Goal: Feedback & Contribution: Leave review/rating

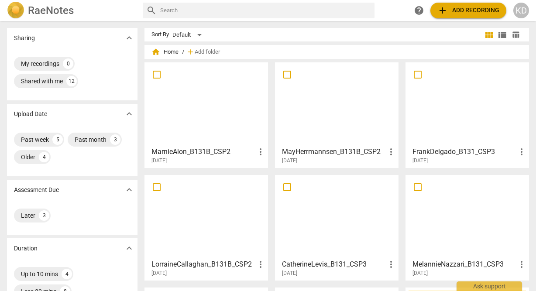
click at [234, 212] on div at bounding box center [206, 216] width 117 height 77
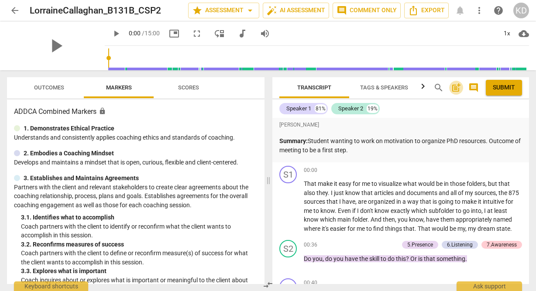
click at [456, 88] on span "post_add" at bounding box center [456, 88] width 10 height 10
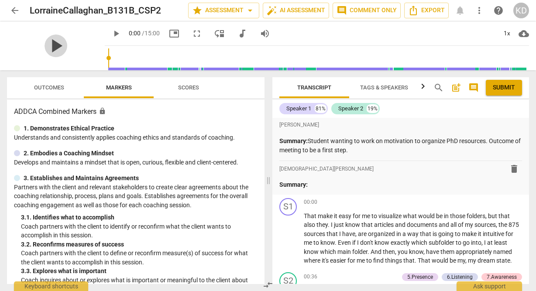
click at [50, 46] on span "play_arrow" at bounding box center [56, 45] width 23 height 23
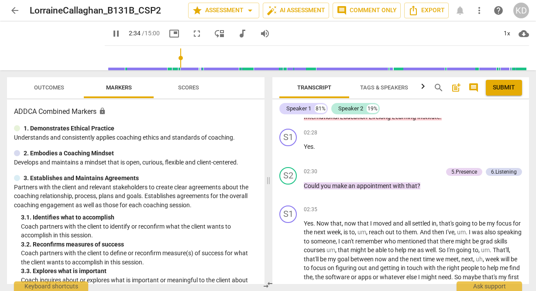
scroll to position [462, 0]
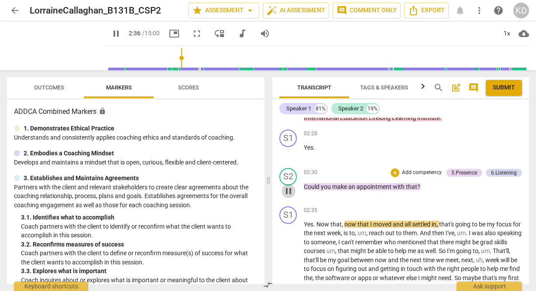
click at [290, 192] on span "pause" at bounding box center [288, 191] width 10 height 10
type input "157"
click at [499, 172] on div "6.Listening" at bounding box center [504, 173] width 26 height 8
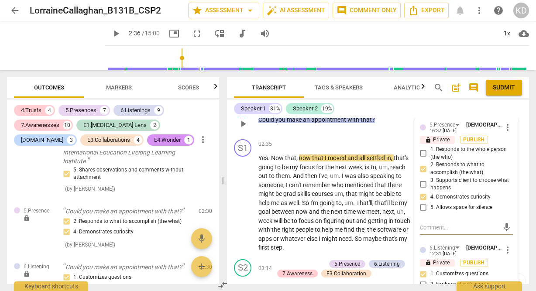
scroll to position [641, 0]
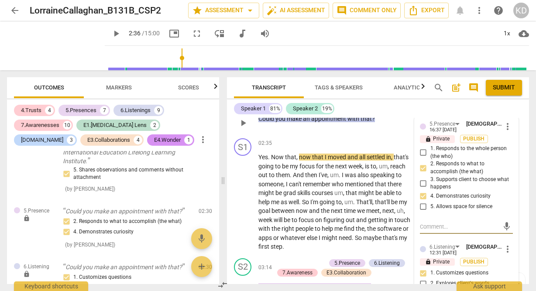
type textarea "H"
type textarea "Ho"
type textarea "How"
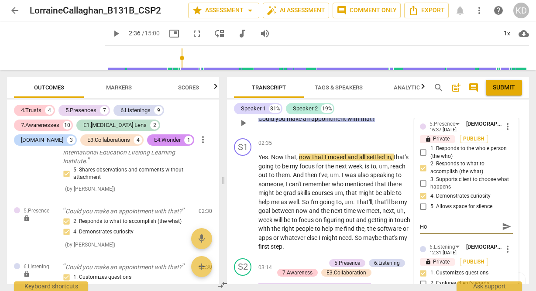
type textarea "How"
type textarea "How c"
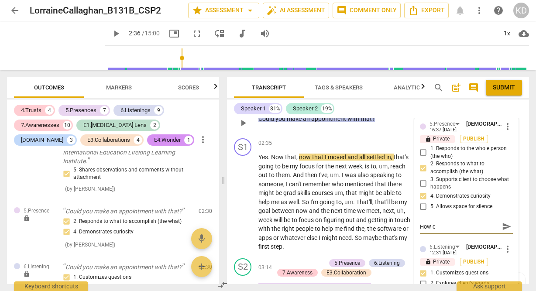
type textarea "How ca"
type textarea "How can"
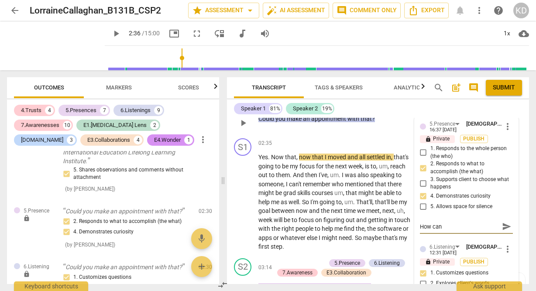
type textarea "How can"
type textarea "How can y"
type textarea "How can yo"
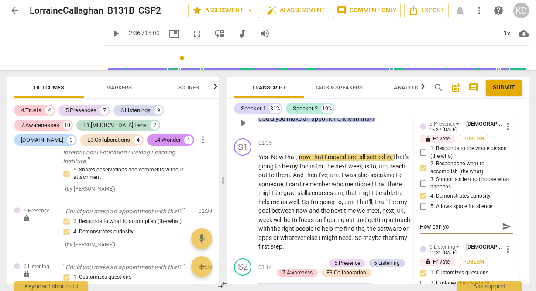
type textarea "How can you"
type textarea "How can you m"
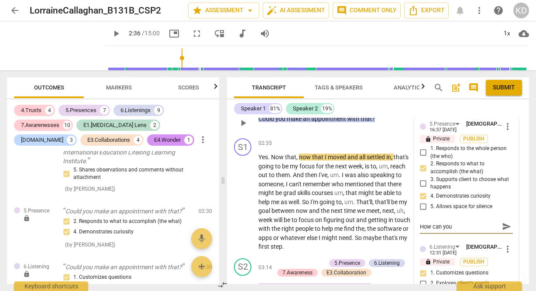
type textarea "How can you m"
type textarea "How can you ma"
type textarea "How can you mak"
type textarea "How can you make"
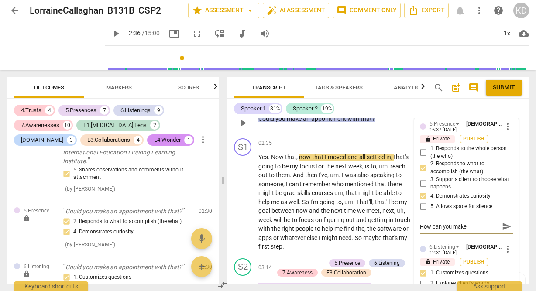
type textarea "How can you make"
type textarea "How can you make t"
type textarea "How can you make th"
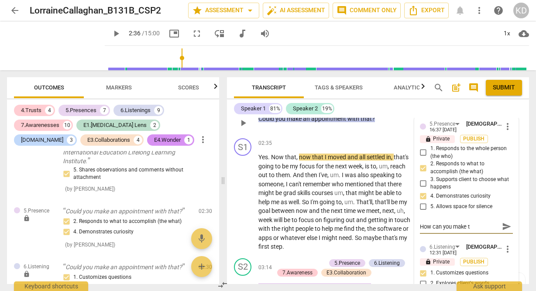
type textarea "How can you make th"
type textarea "How can you make thi"
type textarea "How can you make this"
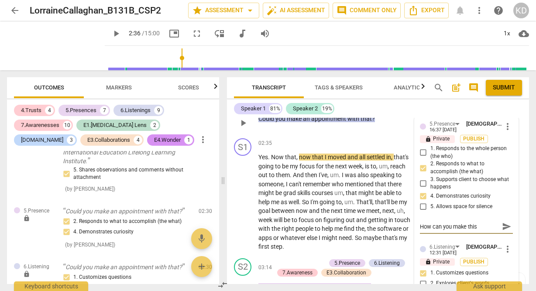
type textarea "How can you make this"
type textarea "How can you make this o"
type textarea "How can you make this op"
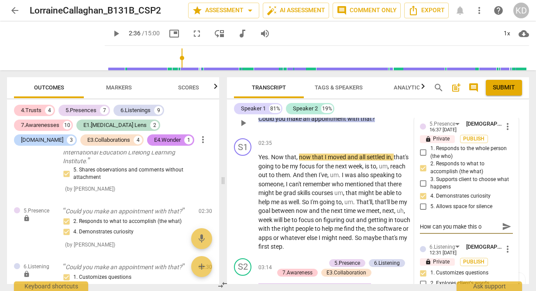
type textarea "How can you make this op"
type textarea "How can you make this ope"
type textarea "How can you make this open"
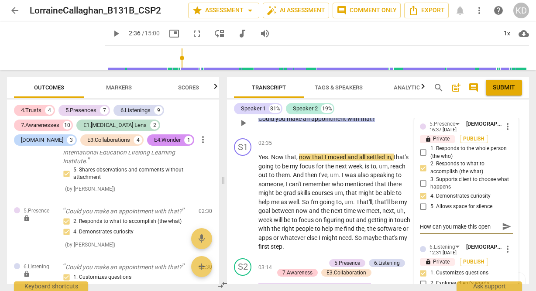
type textarea "How can you make this open-"
type textarea "How can you make this open-e"
type textarea "How can you make this open-en"
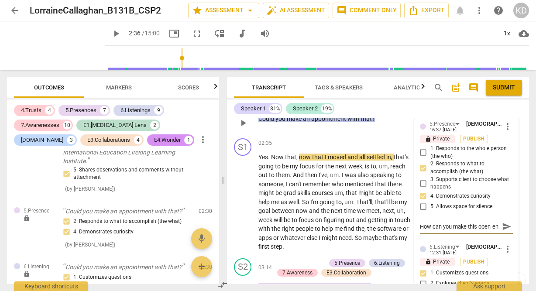
type textarea "How can you make this open-end"
type textarea "How can you make this open-ende"
type textarea "How can you make this open-ended"
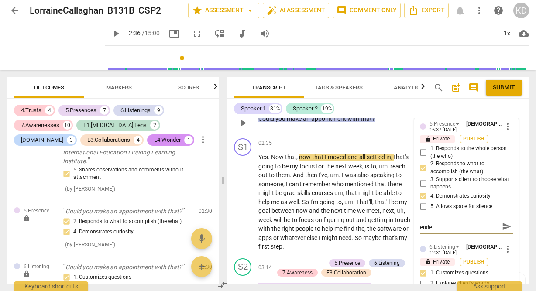
type textarea "How can you make this open-ended"
type textarea "How can you make this open-ended?"
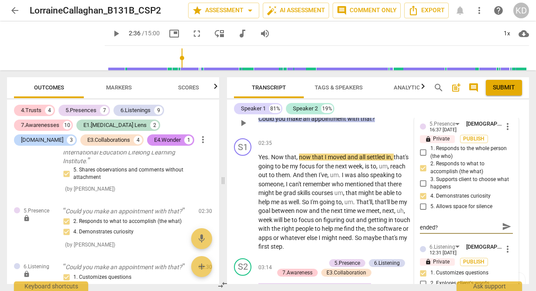
type textarea "How can you make this open-ended? W"
type textarea "How can you make this open-ended? Wh"
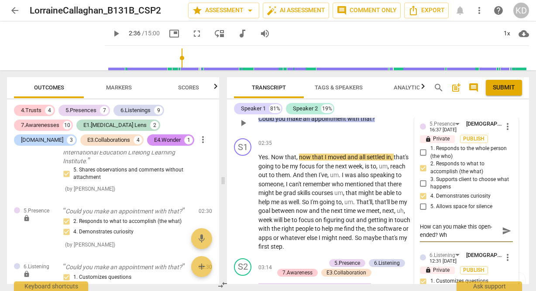
type textarea "How can you make this open-ended? Wha"
type textarea "How can you make this open-ended? What"
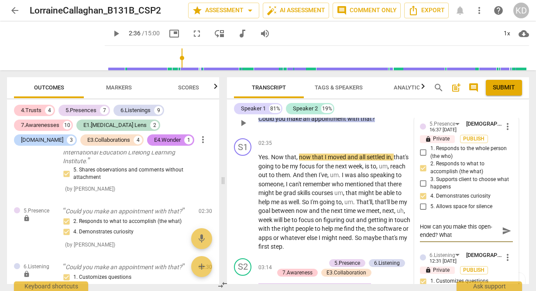
type textarea "How can you make this open-ended? What"
type textarea "How can you make this open-ended? What c"
type textarea "How can you make this open-ended? What co"
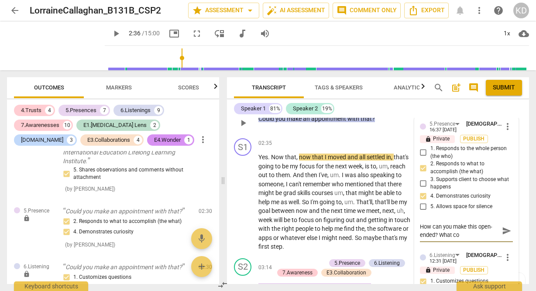
type textarea "How can you make this open-ended? What com"
type textarea "How can you make this open-ended? What come"
type textarea "How can you make this open-ended? What comes"
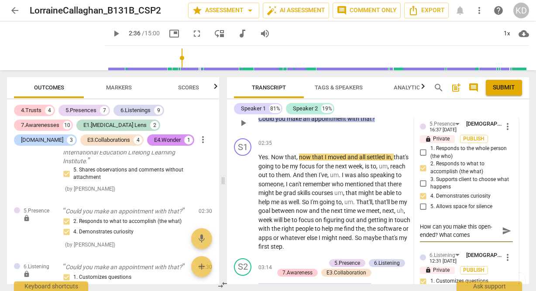
type textarea "How can you make this open-ended? What comes"
type textarea "How can you make this open-ended? What comes t"
type textarea "How can you make this open-ended? What comes to"
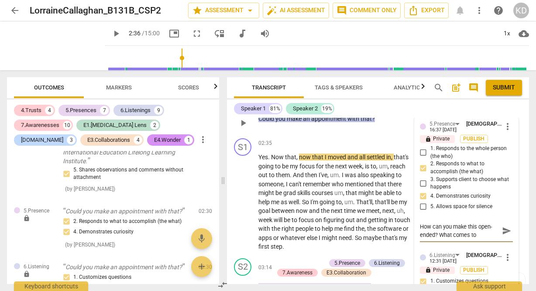
type textarea "How can you make this open-ended? What comes to"
type textarea "How can you make this open-ended? What comes to m"
type textarea "How can you make this open-ended? What comes to mi"
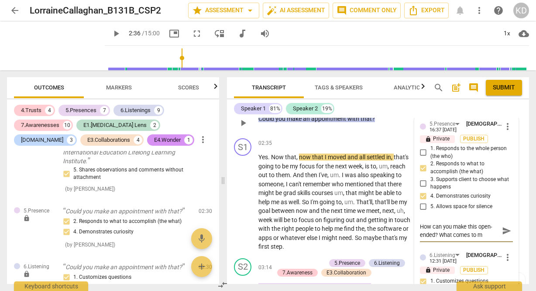
type textarea "How can you make this open-ended? What comes to mi"
type textarea "How can you make this open-ended? What comes to min"
type textarea "How can you make this open-ended? What comes to mind"
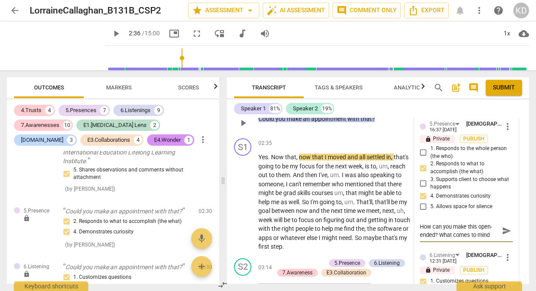
type textarea "How can you make this open-ended? What comes to mind"
type textarea "How can you make this open-ended? What comes to min"
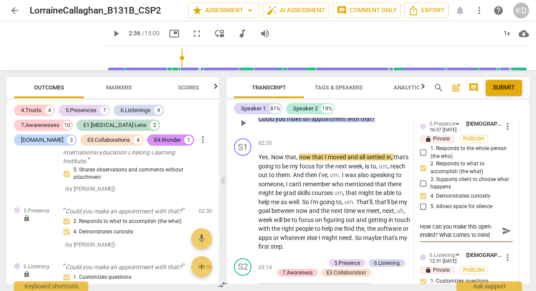
type textarea "How can you make this open-ended? What comes to min"
type textarea "How can you make this open-ended? What comes to mi"
type textarea "How can you make this open-ended? What comes to m"
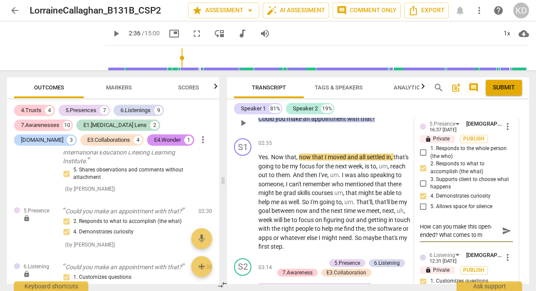
type textarea "How can you make this open-ended? What comes to"
type textarea "How can you make this open-ended? What comes t"
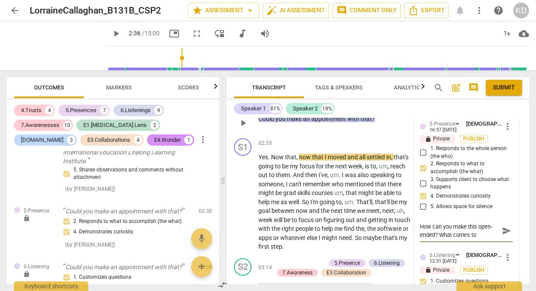
type textarea "How can you make this open-ended? What comes t"
type textarea "How can you make this open-ended? What comes"
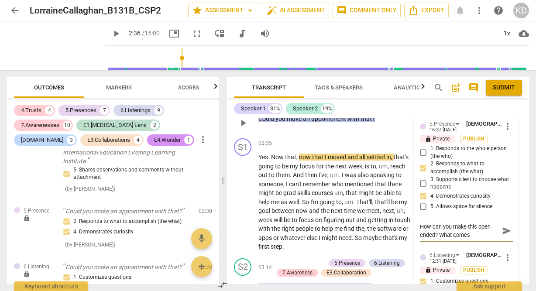
type textarea "How can you make this open-ended? What come"
type textarea "How can you make this open-ended? What com"
type textarea "How can you make this open-ended? What co"
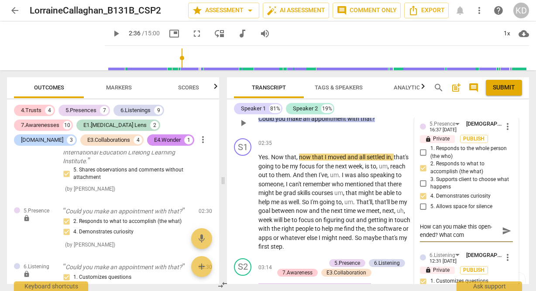
type textarea "How can you make this open-ended? What co"
type textarea "How can you make this open-ended? What c"
type textarea "How can you make this open-ended? What"
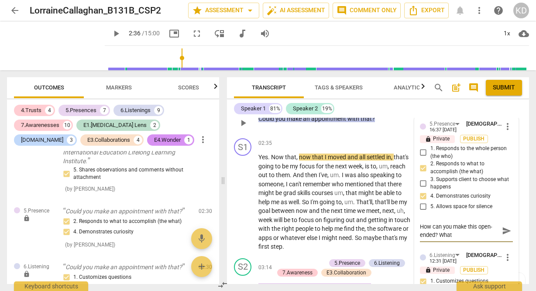
type textarea "How can you make this open-ended? What"
type textarea "How can you make this open-ended? Wha"
type textarea "How can you make this open-ended? Wh"
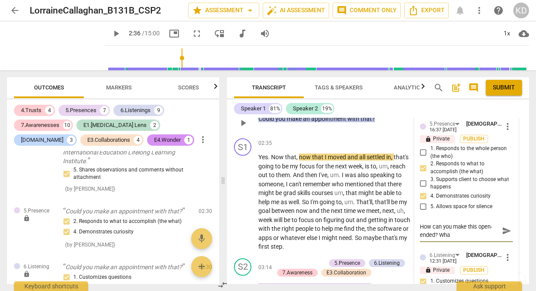
type textarea "How can you make this open-ended? Wh"
type textarea "How can you make this open-ended? W"
type textarea "How can you make this open-ended?"
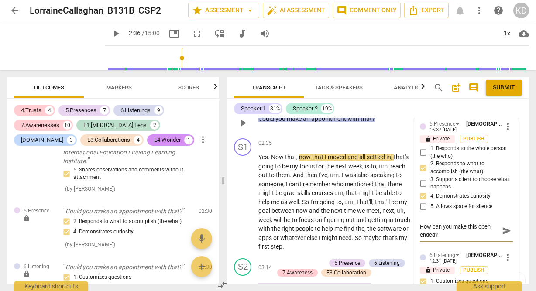
scroll to position [7, 0]
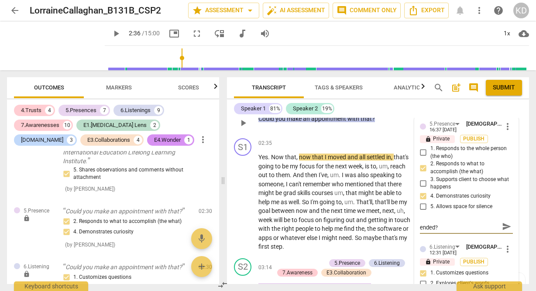
type textarea "How can you make this open-ended? A"
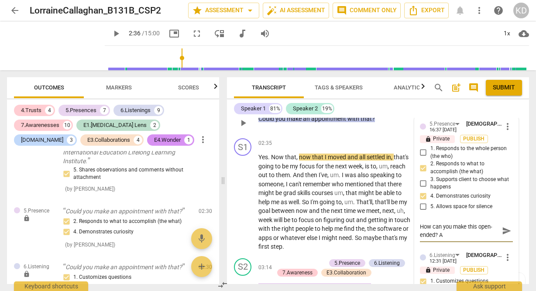
type textarea "How can you make this open-ended? As"
type textarea "How can you make this open-ended? As a"
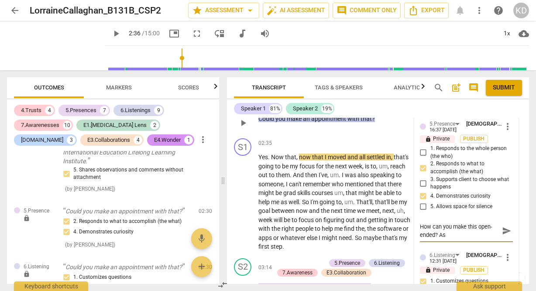
type textarea "How can you make this open-ended? As a"
type textarea "How can you make this open-ended? As an"
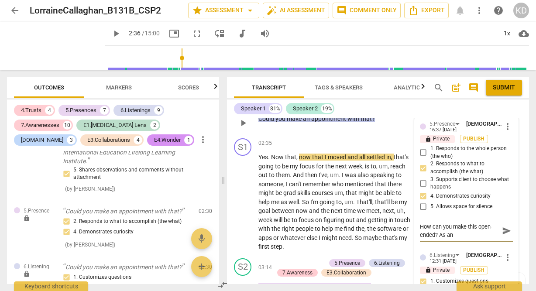
type textarea "How can you make this open-ended? As an e"
type textarea "How can you make this open-ended? As an ex"
type textarea "How can you make this open-ended? As an exa"
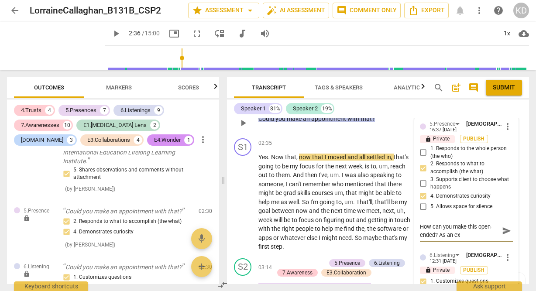
type textarea "How can you make this open-ended? As an exa"
type textarea "How can you make this open-ended? As an exam"
type textarea "How can you make this open-ended? As an examp"
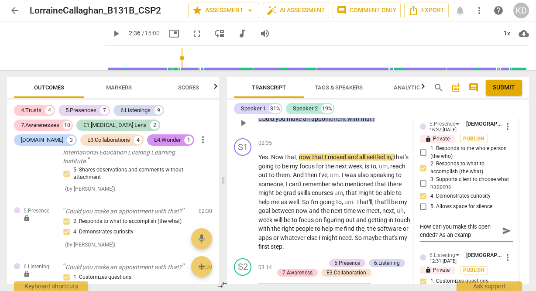
type textarea "How can you make this open-ended? As an exampl"
type textarea "How can you make this open-ended? As an example"
type textarea "How can you make this open-ended? As an example,"
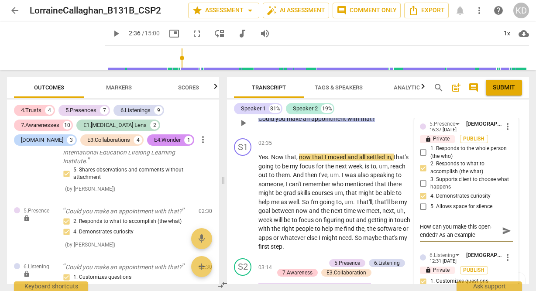
type textarea "How can you make this open-ended? As an example,"
type textarea "How can you make this open-ended? As an example, w"
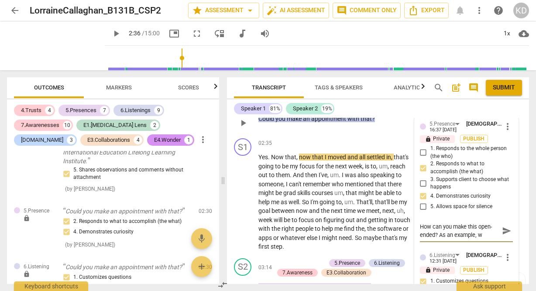
type textarea "How can you make this open-ended? As an example, wh"
type textarea "How can you make this open-ended? As an example, wha"
type textarea "How can you make this open-ended? As an example, what"
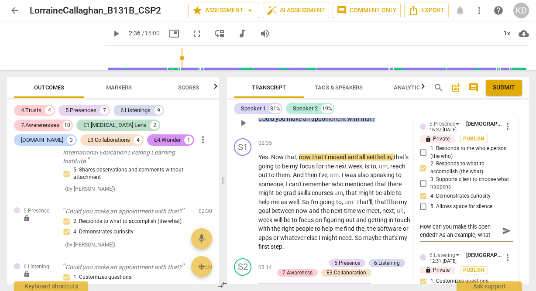
type textarea "How can you make this open-ended? As an example, what"
type textarea "How can you make this open-ended? As an example, what r"
type textarea "How can you make this open-ended? As an example, what re"
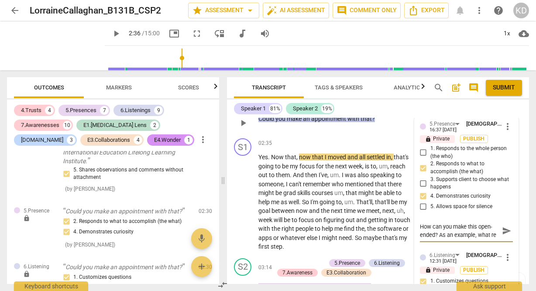
type textarea "How can you make this open-ended? As an example, what res"
type textarea "How can you make this open-ended? As an example, what reso"
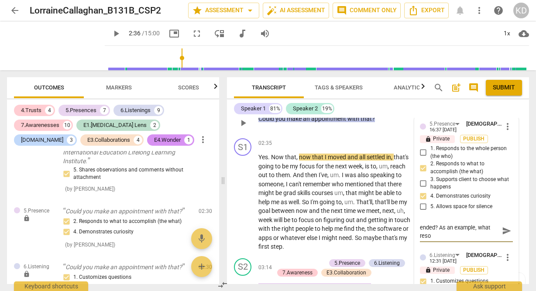
type textarea "How can you make this open-ended? As an example, what resou"
type textarea "How can you make this open-ended? As an example, what resour"
type textarea "How can you make this open-ended? As an example, what resourc"
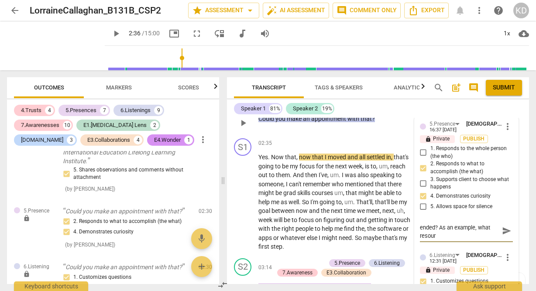
type textarea "How can you make this open-ended? As an example, what resourc"
type textarea "How can you make this open-ended? As an example, what resource"
type textarea "How can you make this open-ended? As an example, what resources"
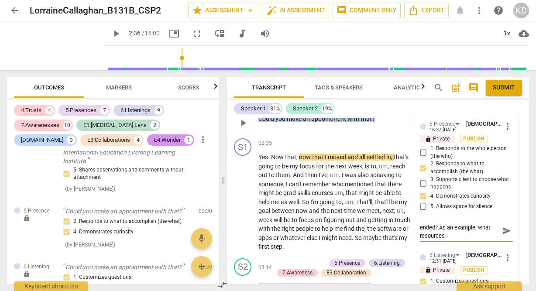
type textarea "How can you make this open-ended? As an example, what resources d"
type textarea "How can you make this open-ended? As an example, what resources do"
type textarea "How can you make this open-ended? As an example, what resources do y"
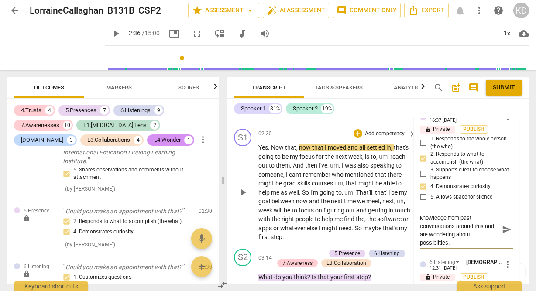
scroll to position [8, 0]
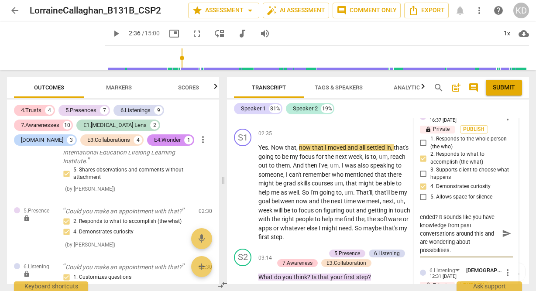
click at [458, 255] on textarea "How can you make this open-ended? It sounds like you have knowledge from past c…" at bounding box center [459, 233] width 79 height 41
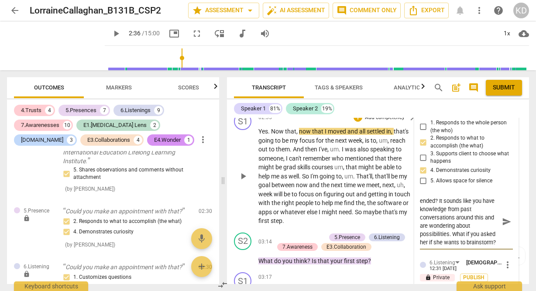
scroll to position [668, 0]
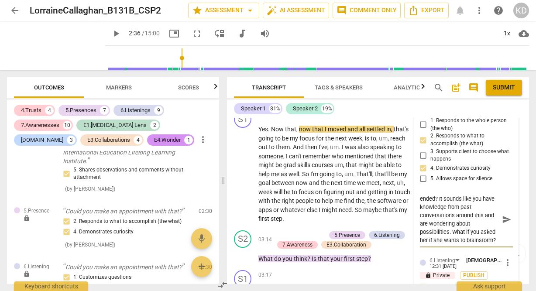
click at [448, 235] on textarea "How can you make this open-ended? It sounds like you have knowledge from past c…" at bounding box center [459, 220] width 79 height 50
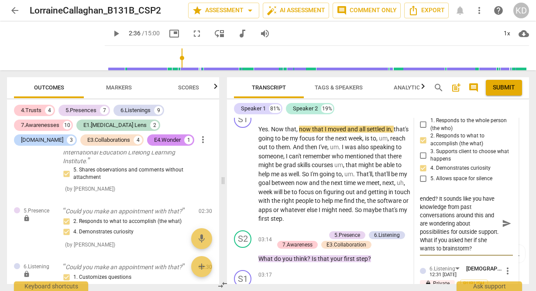
scroll to position [16, 0]
click at [231, 187] on div "S1 play_arrow pause 02:35 + Add competency keyboard_arrow_right Yes . Now that …" at bounding box center [378, 167] width 302 height 120
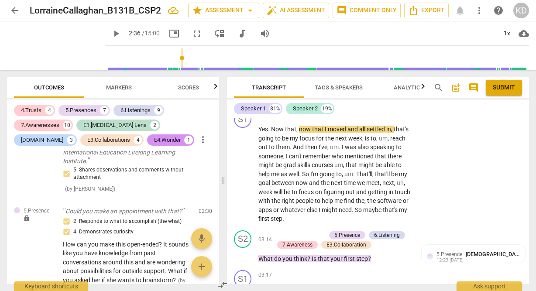
click at [13, 10] on span "arrow_back" at bounding box center [15, 10] width 10 height 10
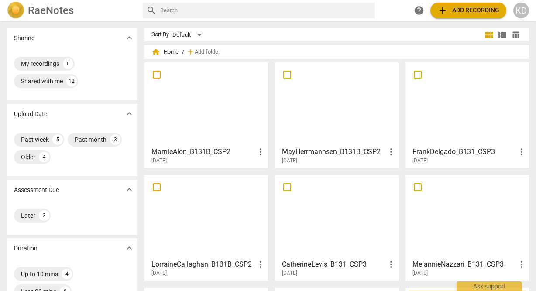
click at [168, 200] on div at bounding box center [206, 216] width 117 height 77
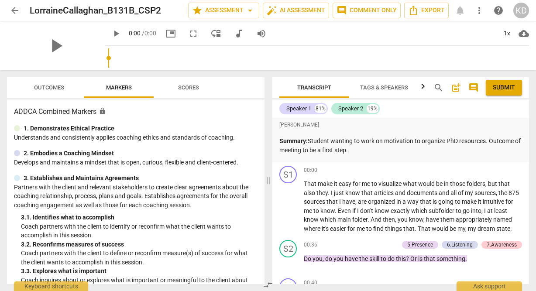
click at [166, 59] on input "range" at bounding box center [318, 58] width 421 height 28
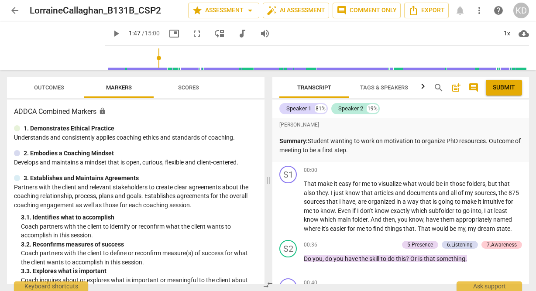
click at [149, 60] on input "range" at bounding box center [318, 58] width 421 height 28
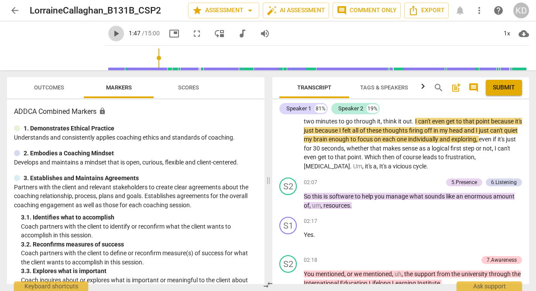
click at [111, 35] on span "play_arrow" at bounding box center [116, 33] width 10 height 10
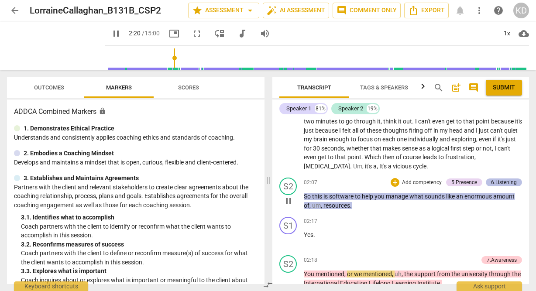
click at [498, 183] on div "6.Listening" at bounding box center [504, 183] width 26 height 8
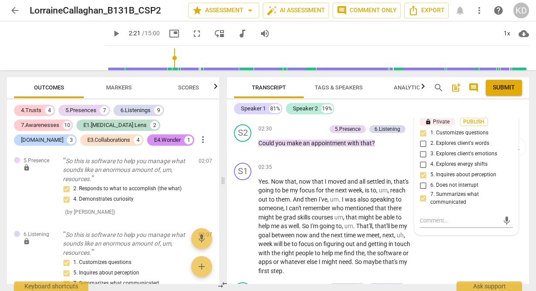
scroll to position [585, 0]
click at [459, 224] on textarea at bounding box center [459, 220] width 79 height 8
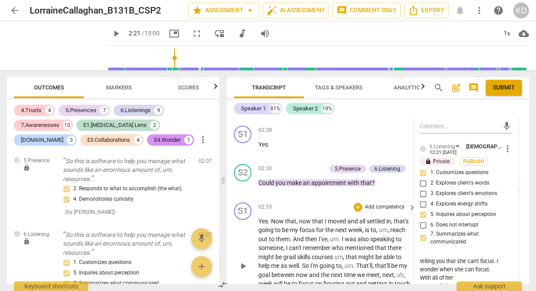
scroll to position [568, 0]
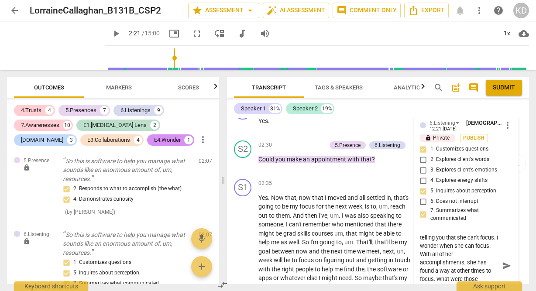
click at [111, 33] on span "play_arrow" at bounding box center [116, 33] width 10 height 10
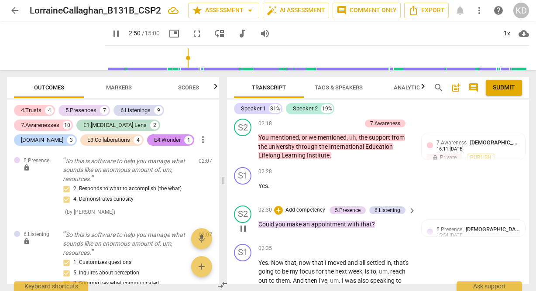
scroll to position [501, 0]
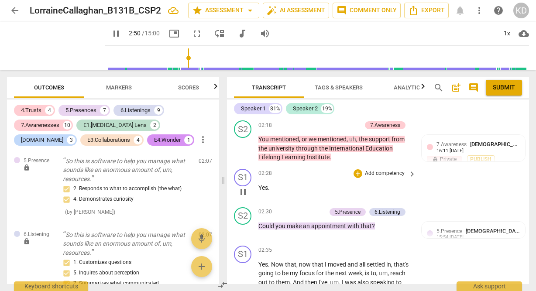
click at [246, 197] on span "pause" at bounding box center [243, 192] width 10 height 10
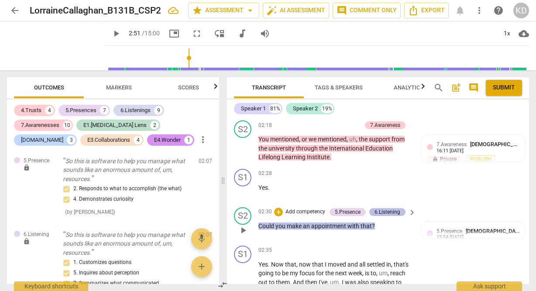
click at [375, 216] on div "6.Listening" at bounding box center [388, 212] width 26 height 8
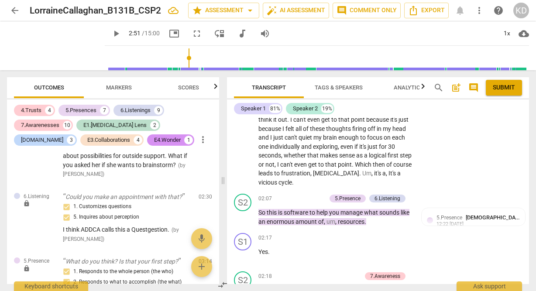
scroll to position [348, 0]
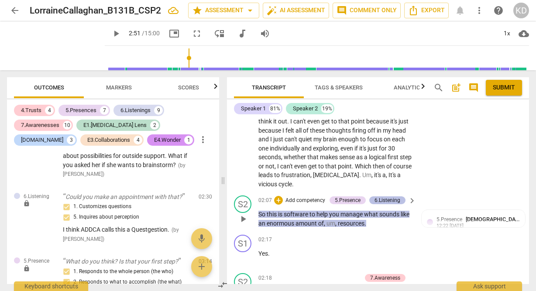
click at [375, 204] on div "6.Listening" at bounding box center [388, 200] width 26 height 8
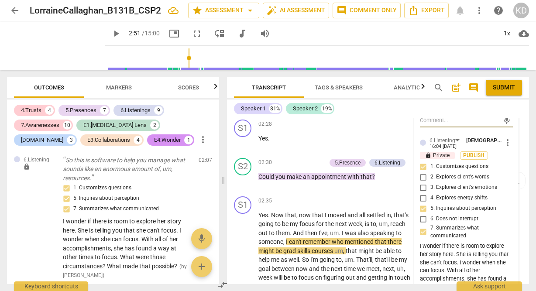
scroll to position [548, 0]
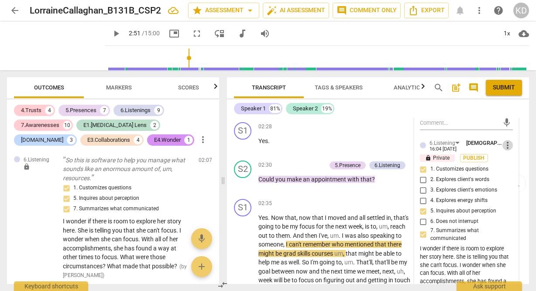
click at [505, 148] on span "more_vert" at bounding box center [508, 145] width 10 height 10
click at [509, 147] on li "Edit" at bounding box center [514, 145] width 30 height 17
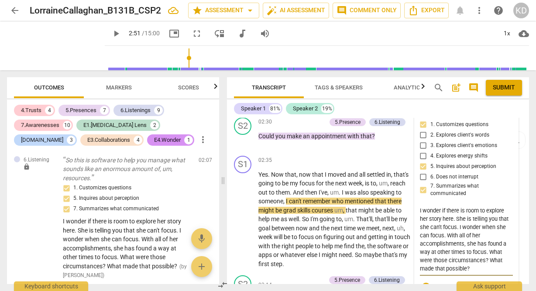
scroll to position [607, 0]
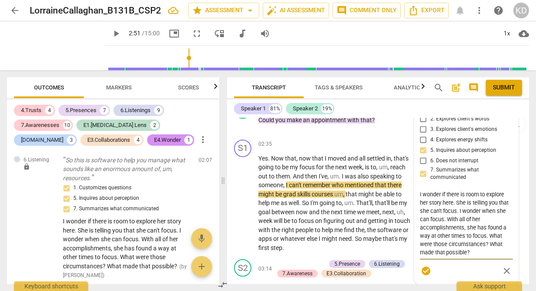
click at [479, 253] on textarea "I wonder if there is room to explore her story here. She is telling you that sh…" at bounding box center [466, 223] width 93 height 66
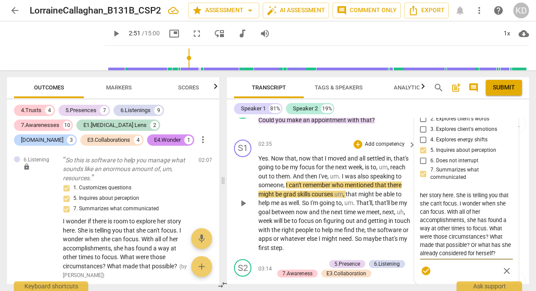
click at [232, 227] on div "S1 play_arrow pause 02:35 + Add competency keyboard_arrow_right Yes . Now that …" at bounding box center [378, 196] width 302 height 120
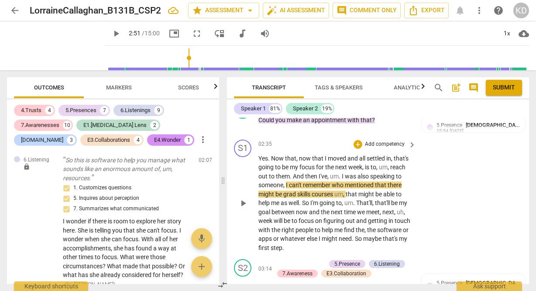
click at [244, 209] on span "play_arrow" at bounding box center [243, 203] width 10 height 10
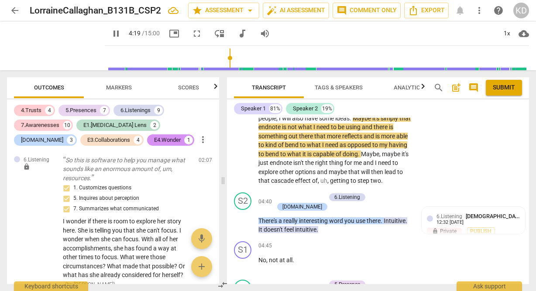
scroll to position [1010, 0]
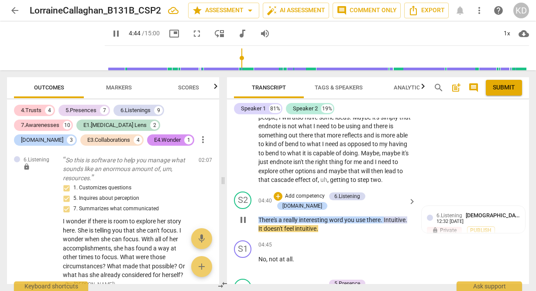
click at [243, 225] on span "pause" at bounding box center [243, 220] width 10 height 10
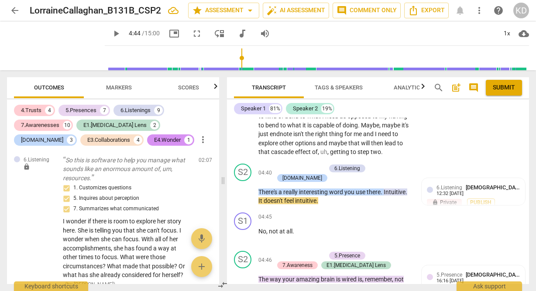
scroll to position [1039, 0]
click at [346, 172] on div "6.Listening" at bounding box center [347, 168] width 26 height 8
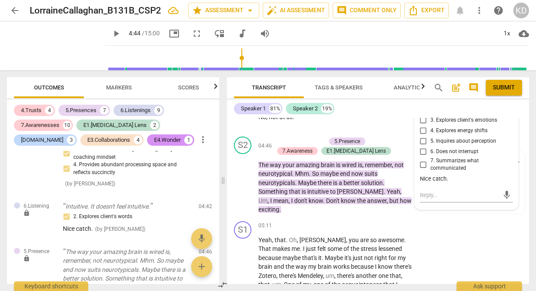
scroll to position [1151, 0]
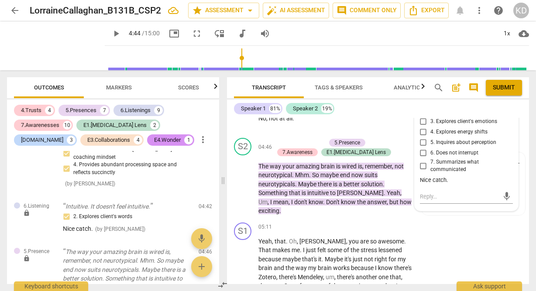
click at [453, 185] on div "Nice catch." at bounding box center [466, 180] width 93 height 8
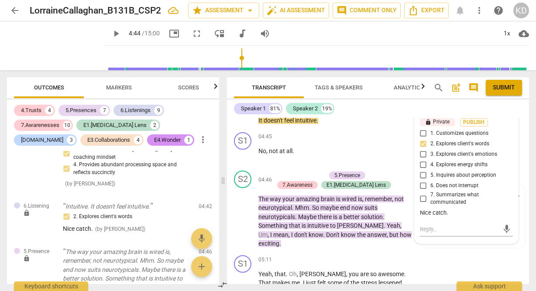
scroll to position [1109, 0]
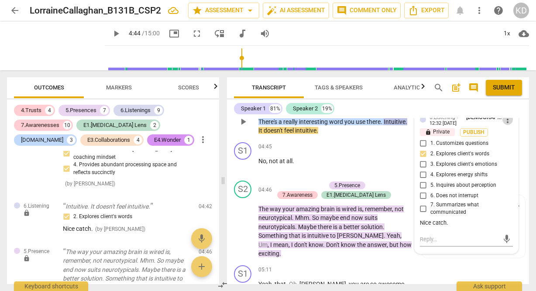
click at [504, 125] on span "more_vert" at bounding box center [508, 119] width 10 height 10
click at [515, 148] on li "Edit" at bounding box center [514, 149] width 30 height 17
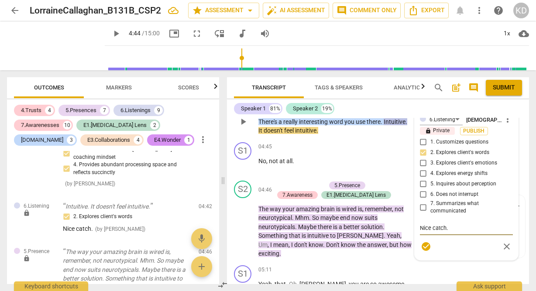
click at [449, 232] on textarea "Nice catch." at bounding box center [466, 228] width 93 height 8
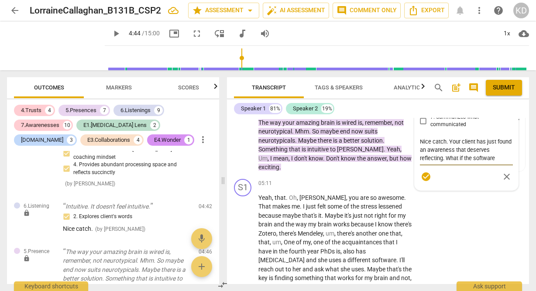
scroll to position [1196, 0]
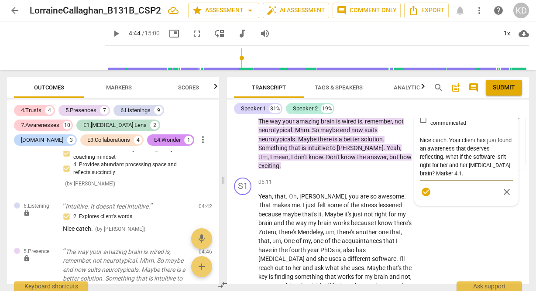
click at [442, 178] on textarea "Nice catch. Your client has just found an awareness that deserves reflecting. W…" at bounding box center [466, 156] width 93 height 41
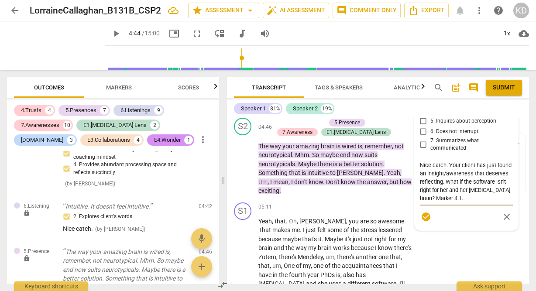
scroll to position [1170, 0]
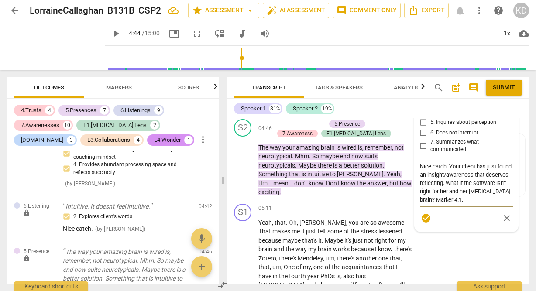
click at [445, 196] on textarea "Nice catch. Your client has just found an insight/awareness that deserves refle…" at bounding box center [466, 182] width 93 height 41
drag, startPoint x: 465, startPoint y: 196, endPoint x: 418, endPoint y: 196, distance: 47.6
click at [417, 196] on div "6.Listening [PERSON_NAME] more_vert lock Private Publish 1. Customizes question…" at bounding box center [466, 139] width 103 height 186
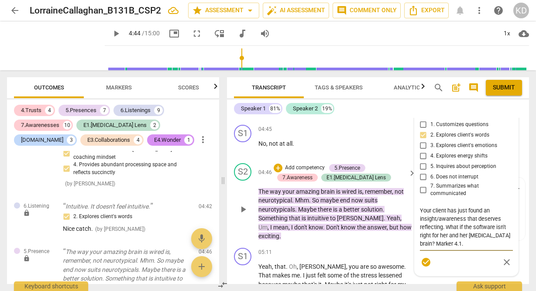
scroll to position [1127, 0]
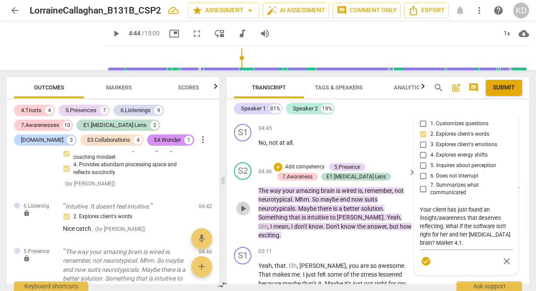
click at [242, 214] on span "play_arrow" at bounding box center [243, 208] width 10 height 10
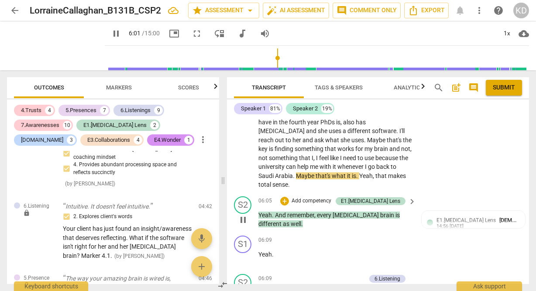
scroll to position [1328, 0]
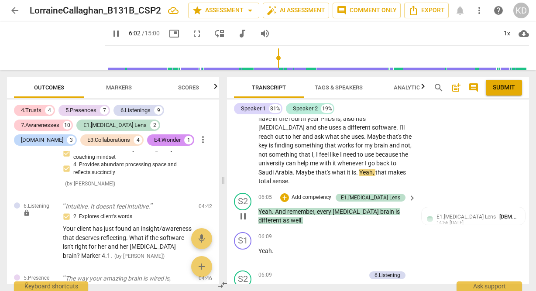
click at [332, 202] on p "Add competency" at bounding box center [311, 198] width 41 height 8
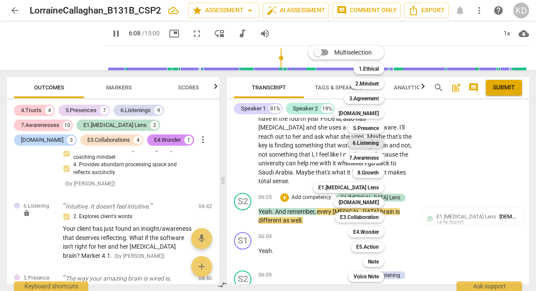
click at [365, 143] on b "6.Listening" at bounding box center [366, 143] width 26 height 10
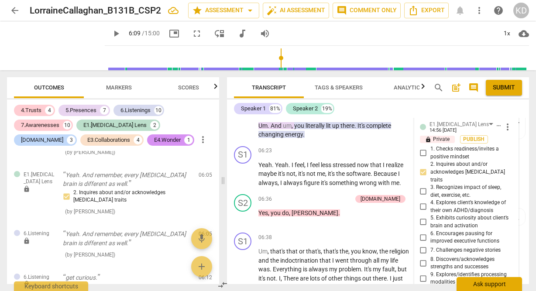
scroll to position [1683, 0]
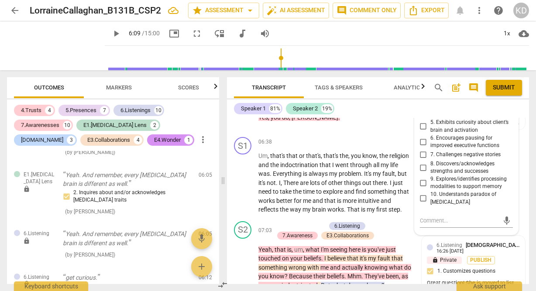
drag, startPoint x: 434, startPoint y: 273, endPoint x: 469, endPoint y: 189, distance: 91.8
click at [469, 189] on div "6.Listening [PERSON_NAME] 16:15 [DATE] more_vert lock Private Publish 1. Custom…" at bounding box center [466, 43] width 103 height 383
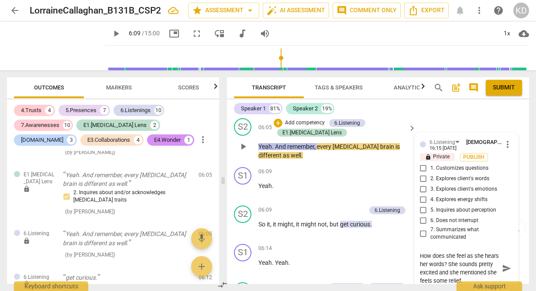
scroll to position [1387, 0]
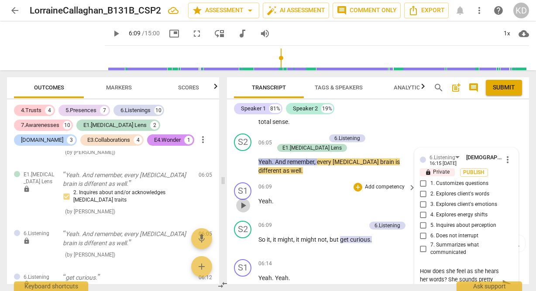
click at [246, 211] on span "play_arrow" at bounding box center [243, 205] width 10 height 10
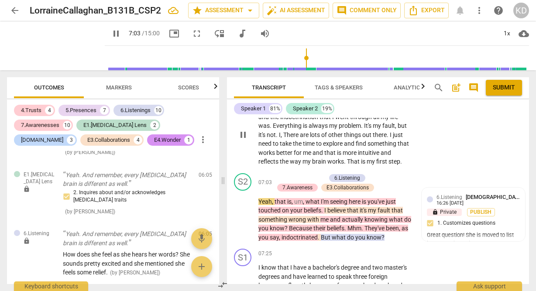
scroll to position [1733, 0]
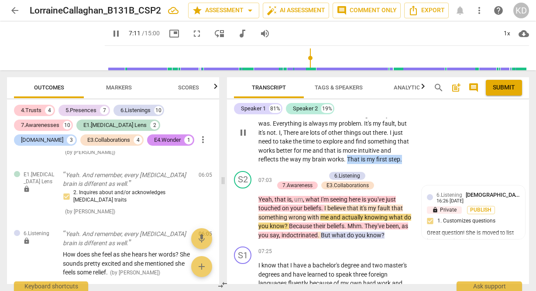
drag, startPoint x: 347, startPoint y: 171, endPoint x: 403, endPoint y: 169, distance: 55.5
click at [403, 164] on p "Um , that's that or that's , that's the , you know , the religion and the indoc…" at bounding box center [334, 132] width 153 height 63
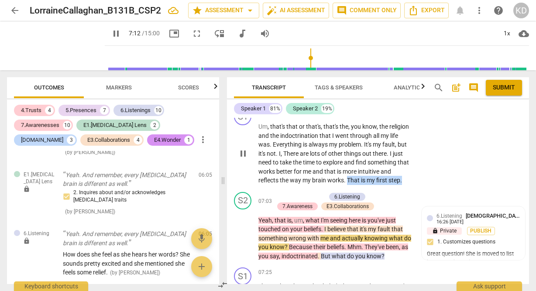
scroll to position [1698, 0]
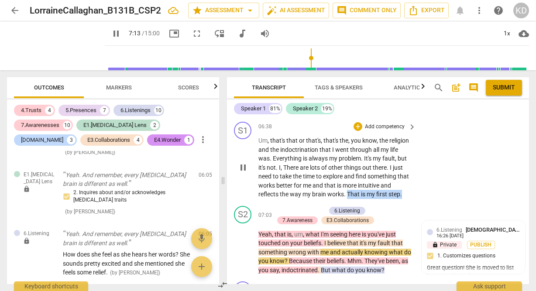
click at [385, 131] on p "Add competency" at bounding box center [384, 127] width 41 height 8
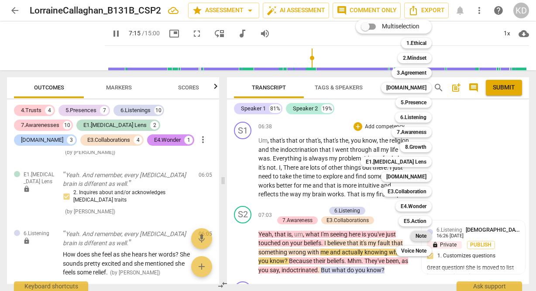
click at [422, 236] on b "Note" at bounding box center [421, 236] width 11 height 10
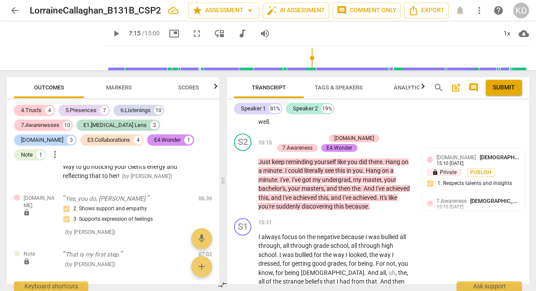
scroll to position [2309, 0]
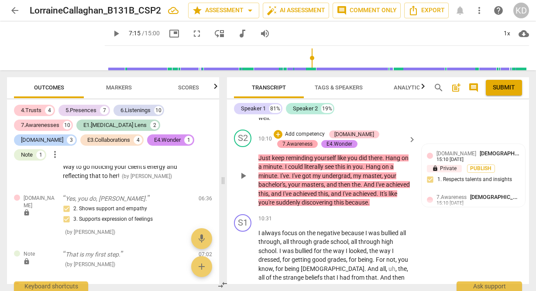
click at [313, 140] on div "7.Awareness" at bounding box center [297, 144] width 30 height 8
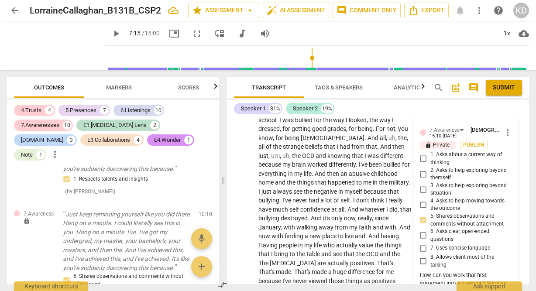
scroll to position [2436, 0]
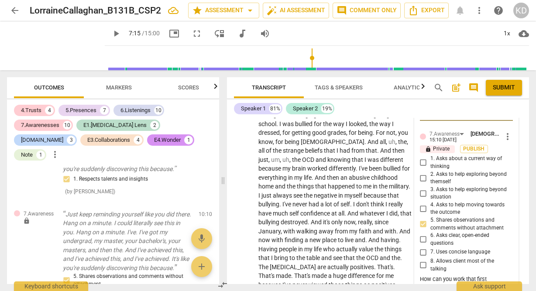
click at [505, 138] on span "more_vert" at bounding box center [508, 136] width 10 height 10
click at [229, 189] on div at bounding box center [268, 145] width 536 height 291
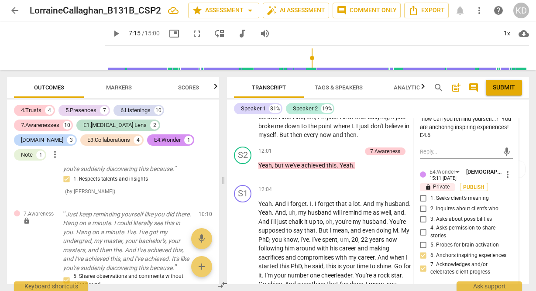
scroll to position [2605, 0]
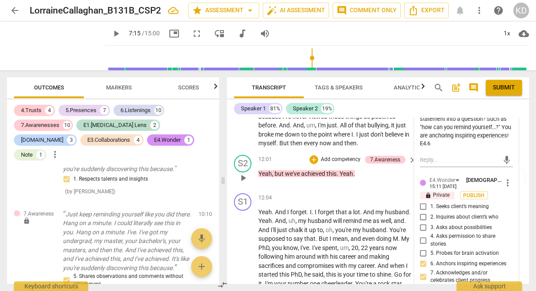
click at [242, 179] on span "play_arrow" at bounding box center [243, 178] width 10 height 10
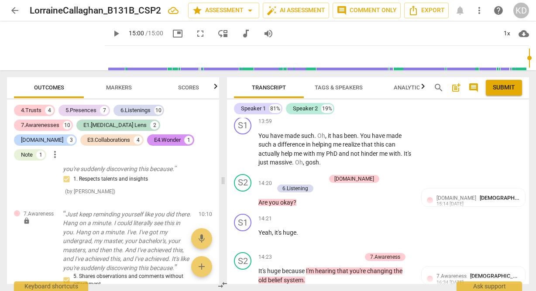
scroll to position [3092, 0]
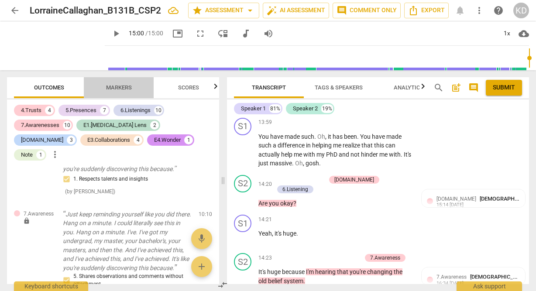
click at [125, 88] on span "Markers" at bounding box center [119, 87] width 26 height 7
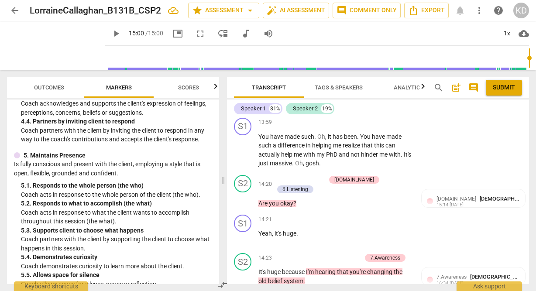
scroll to position [362, 0]
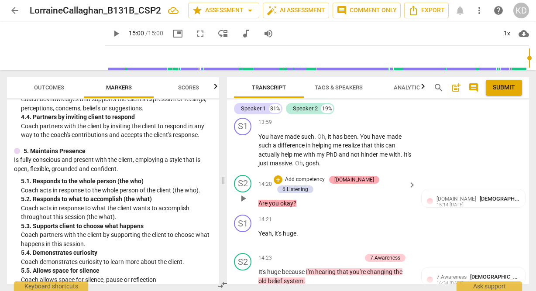
click at [356, 180] on div "[DOMAIN_NAME]" at bounding box center [354, 180] width 40 height 8
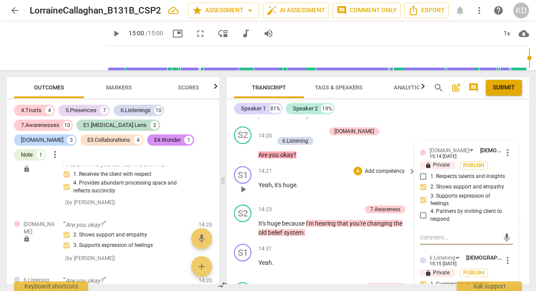
scroll to position [3136, 0]
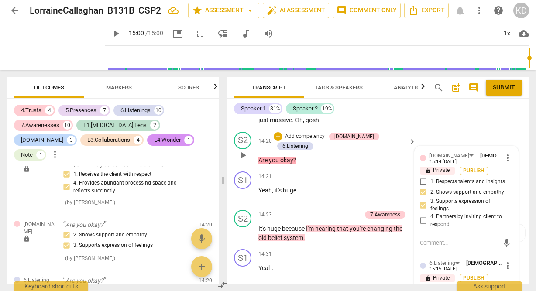
click at [302, 138] on p "Add competency" at bounding box center [304, 137] width 41 height 8
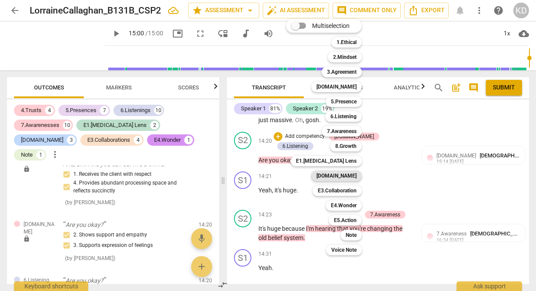
click at [343, 174] on b "[DOMAIN_NAME]" at bounding box center [337, 176] width 40 height 10
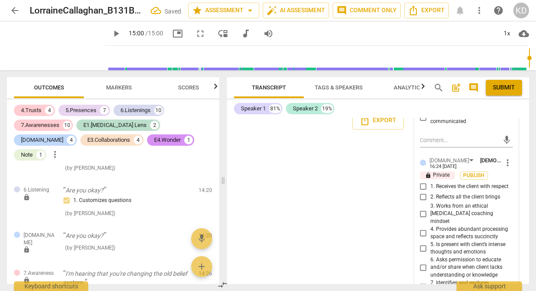
scroll to position [3382, 0]
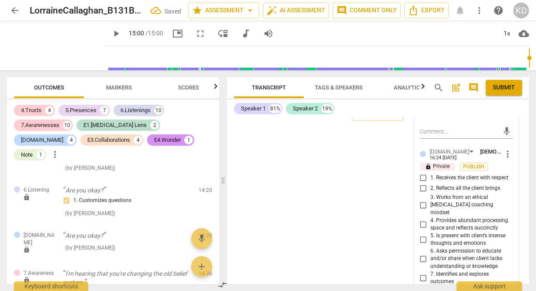
click at [423, 238] on input "5. Is present with client’s intense thoughts and emotions" at bounding box center [424, 239] width 14 height 10
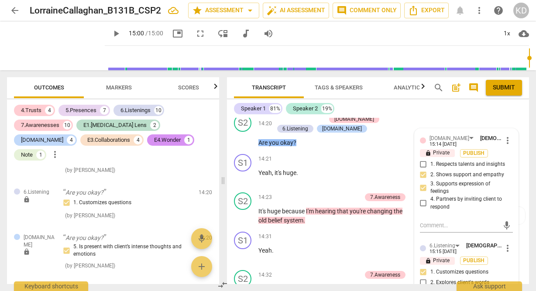
scroll to position [3082, 0]
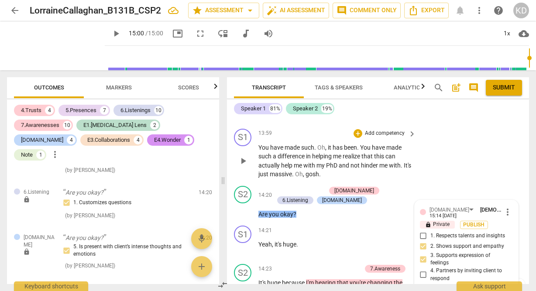
click at [228, 176] on div "S1 play_arrow pause 13:59 + Add competency keyboard_arrow_right You have made s…" at bounding box center [378, 153] width 302 height 57
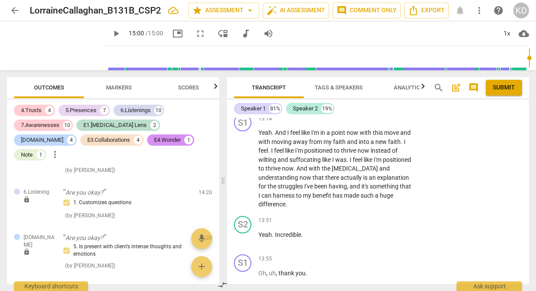
scroll to position [2879, 0]
click at [245, 241] on span "play_arrow" at bounding box center [243, 239] width 10 height 10
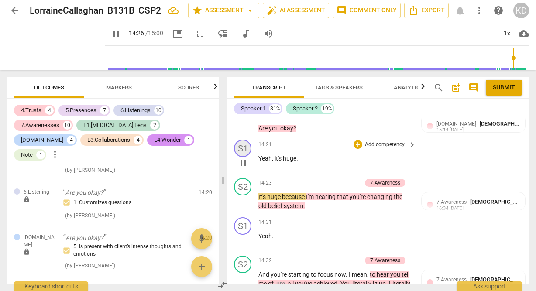
scroll to position [3152, 0]
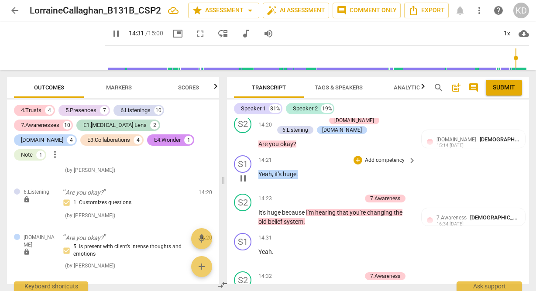
drag, startPoint x: 303, startPoint y: 175, endPoint x: 260, endPoint y: 175, distance: 43.2
click at [260, 175] on p "Yeah , it's huge ." at bounding box center [334, 174] width 153 height 9
click at [380, 159] on p "Add competency" at bounding box center [384, 161] width 41 height 8
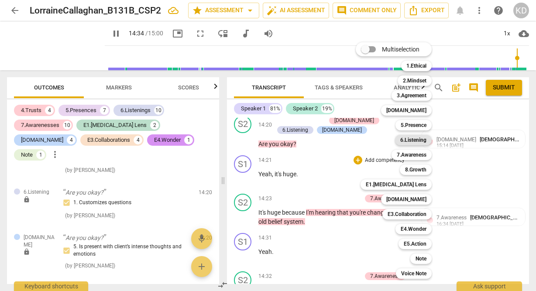
click at [412, 141] on b "6.Listening" at bounding box center [413, 140] width 26 height 10
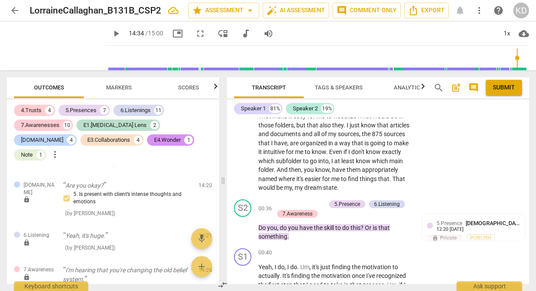
scroll to position [0, 0]
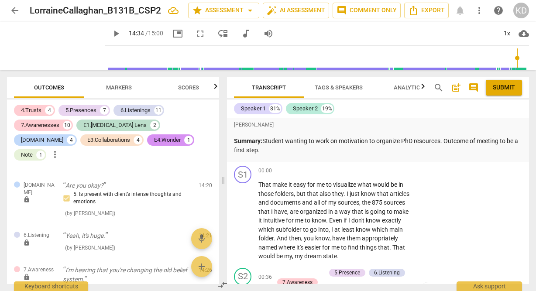
click at [287, 153] on p "Summary: Student wanting to work on motivation to organize PhD resources. Outco…" at bounding box center [378, 146] width 288 height 18
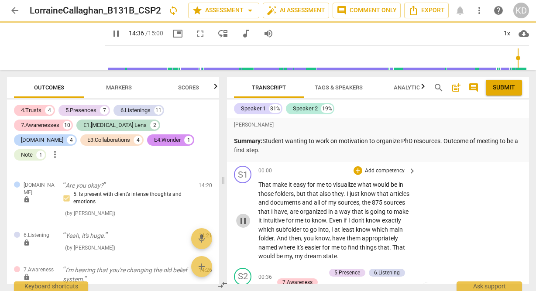
click at [245, 221] on span "pause" at bounding box center [243, 221] width 10 height 10
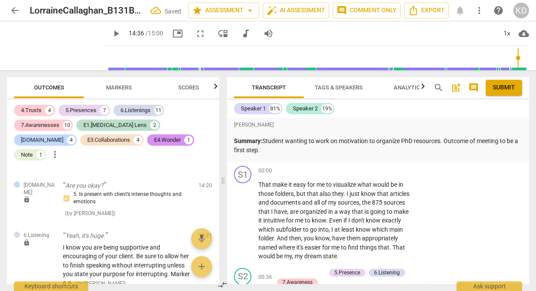
click at [276, 152] on p "Summary: Student wanting to work on motivation to organize PhD resources. Outco…" at bounding box center [378, 146] width 288 height 18
click at [456, 88] on span "post_add" at bounding box center [456, 88] width 10 height 10
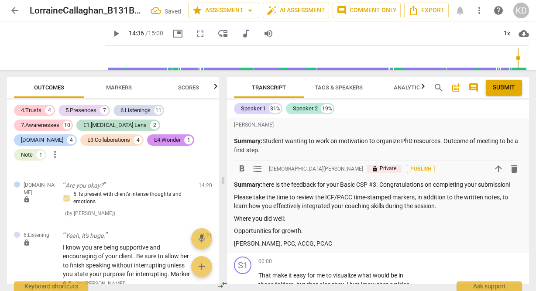
click at [265, 186] on p "Summary: here is the feedback for your Basic CSP #3. Congratulations on complet…" at bounding box center [378, 184] width 288 height 9
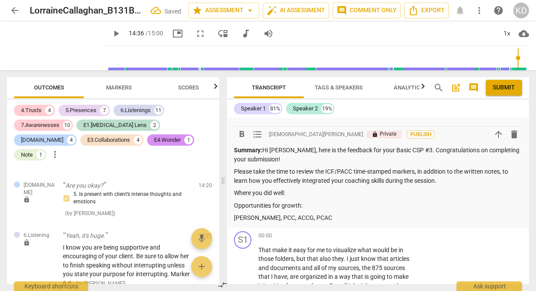
scroll to position [38, 0]
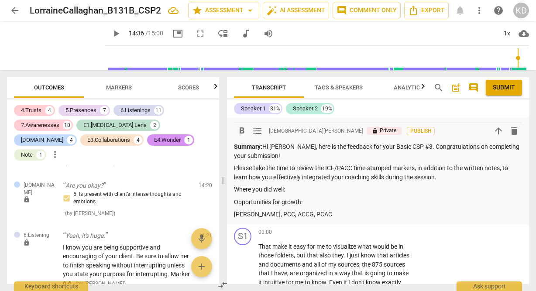
click at [294, 189] on p "Where you did well:" at bounding box center [378, 189] width 288 height 9
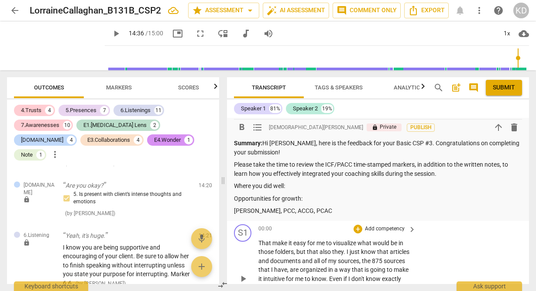
scroll to position [38, 0]
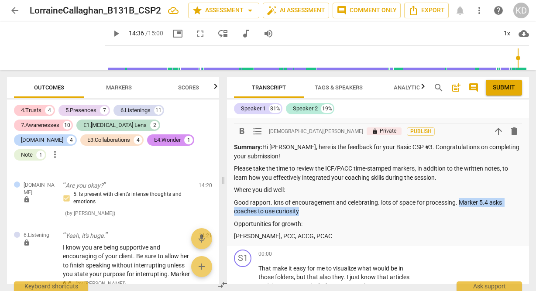
drag, startPoint x: 461, startPoint y: 203, endPoint x: 461, endPoint y: 207, distance: 4.9
click at [461, 207] on p "Good rapport. lots of encouragement and celebrating. lots of space for processi…" at bounding box center [378, 207] width 288 height 18
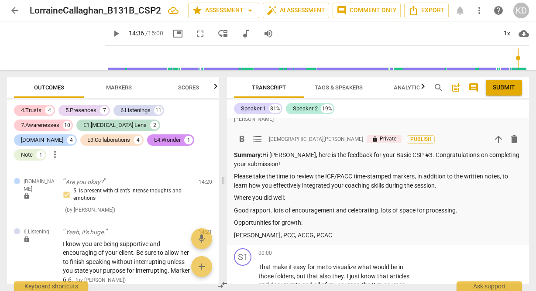
scroll to position [34, 0]
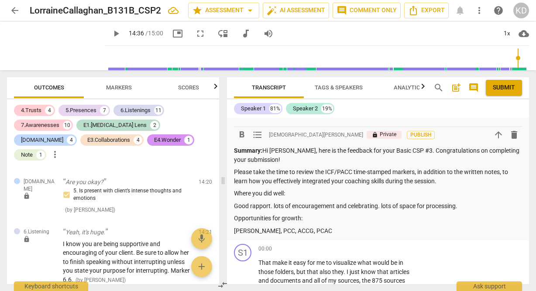
click at [309, 219] on p "Opportunities for growth:" at bounding box center [378, 218] width 288 height 9
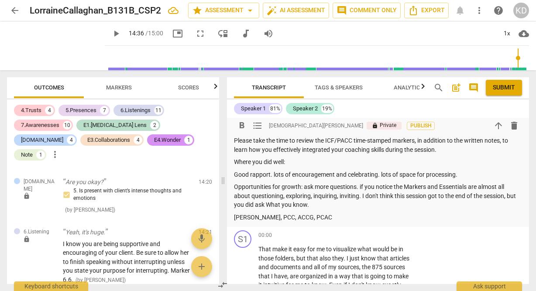
scroll to position [59, 0]
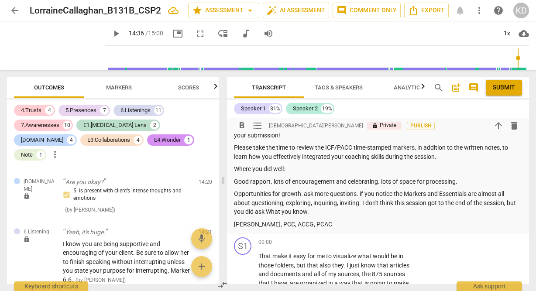
click at [293, 213] on p "Opportunities for growth: ask more questions. if you notice the Markers and Ess…" at bounding box center [378, 202] width 288 height 27
click at [281, 212] on p "Opportunities for growth: ask more questions. if you notice the Markers and Ess…" at bounding box center [378, 202] width 288 height 27
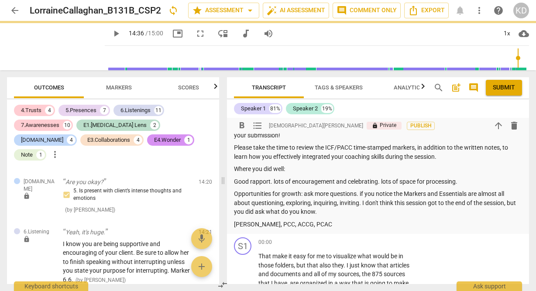
click at [276, 213] on p "Opportunities for growth: ask more questions. if you notice the Markers and Ess…" at bounding box center [378, 202] width 288 height 27
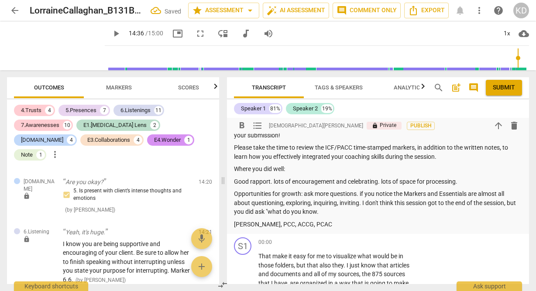
click at [328, 214] on p "Opportunities for growth: ask more questions. if you notice the Markers and Ess…" at bounding box center [378, 202] width 288 height 27
click at [463, 183] on p "Good rapport. lots of encouragement and celebrating. lots of space for processi…" at bounding box center [378, 181] width 288 height 9
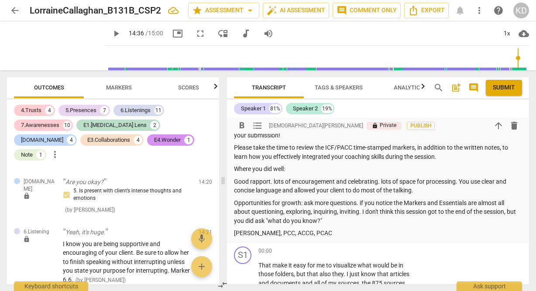
click at [348, 222] on p "Opportunities for growth: ask more questions. if you notice the Markers and Ess…" at bounding box center [378, 212] width 288 height 27
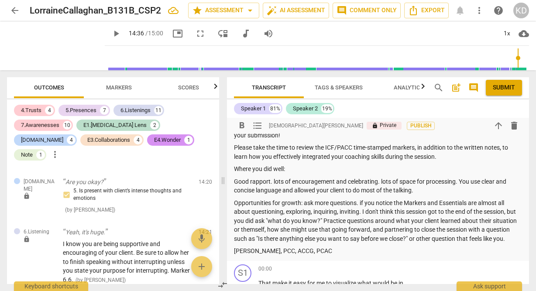
click at [422, 193] on p "Good rapport. lots of encouragement and celebrating. lots of space for processi…" at bounding box center [378, 186] width 288 height 18
click at [273, 183] on p "Good rapport. lots of encouragement and celebrating. lots of space for processi…" at bounding box center [378, 186] width 288 height 18
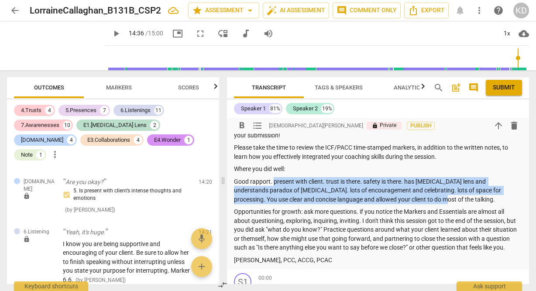
drag, startPoint x: 399, startPoint y: 200, endPoint x: 274, endPoint y: 180, distance: 126.3
click at [274, 180] on p "Good rapport. present with client. trust is there. safety is there. has [MEDICA…" at bounding box center [378, 190] width 288 height 27
copy p "present with client. trust is there. safety is there. has [MEDICAL_DATA] lens a…"
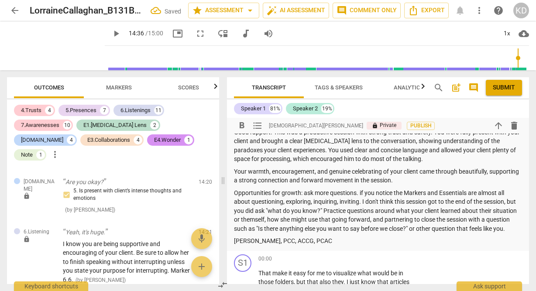
scroll to position [109, 0]
click at [303, 194] on p "Opportunities for growth: ask more questions. if you notice the Markers and Ess…" at bounding box center [378, 210] width 288 height 45
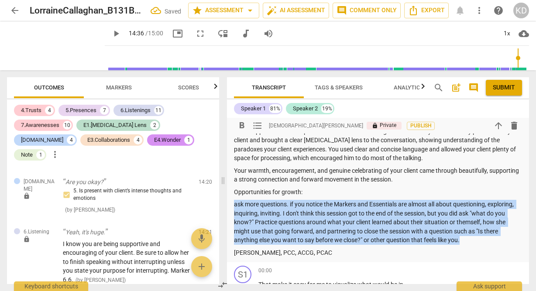
drag, startPoint x: 234, startPoint y: 205, endPoint x: 467, endPoint y: 242, distance: 235.2
click at [467, 242] on p "ask more questions. if you notice the Markers and Essentials are almost all abo…" at bounding box center [378, 222] width 288 height 45
copy p "ask more questions. if you notice the Markers and Essentials are almost all abo…"
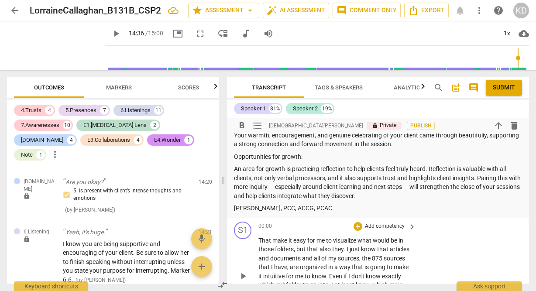
scroll to position [142, 0]
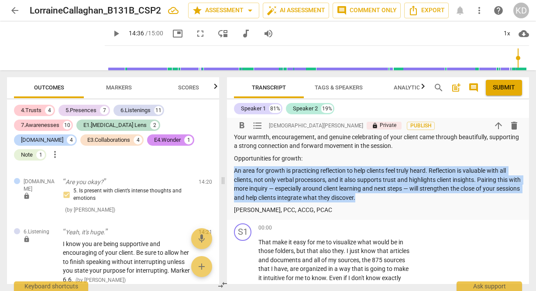
drag, startPoint x: 387, startPoint y: 197, endPoint x: 233, endPoint y: 171, distance: 156.3
click at [233, 171] on div "[PERSON_NAME] Summary: Student wanting to work on motivation to organize PhD re…" at bounding box center [378, 98] width 302 height 245
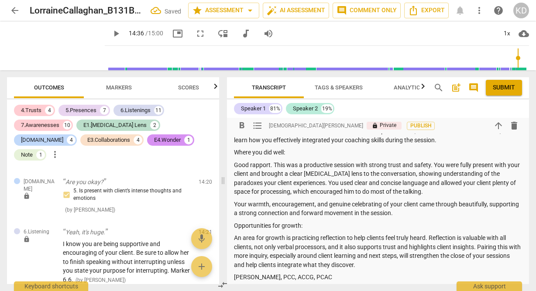
scroll to position [59, 0]
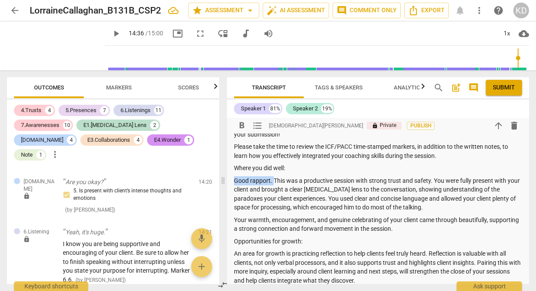
drag, startPoint x: 274, startPoint y: 181, endPoint x: 235, endPoint y: 184, distance: 39.0
click at [235, 184] on p "Good rapport. This was a productive session with strong trust and safety. You w…" at bounding box center [378, 194] width 288 height 36
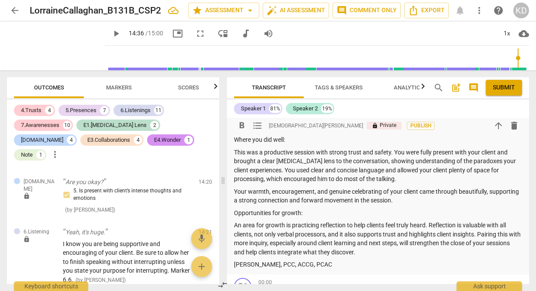
scroll to position [93, 0]
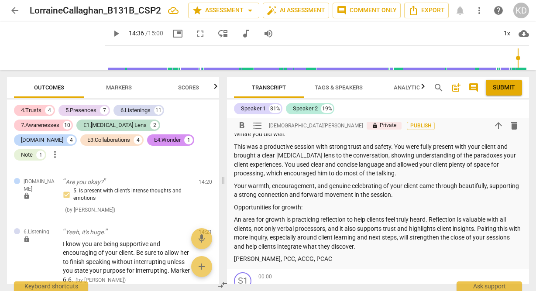
click at [328, 174] on p "This was a productive session with strong trust and safety. You were fully pres…" at bounding box center [378, 160] width 288 height 36
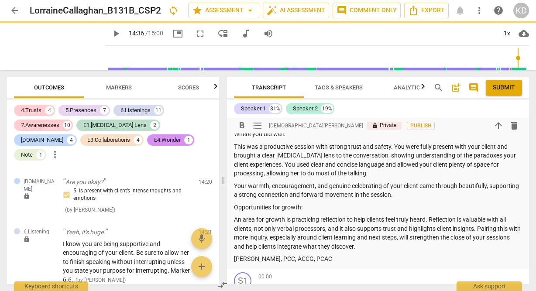
click at [321, 201] on div "Summary: Hi [PERSON_NAME], here is the feedback for your Basic CSP #3. Congratu…" at bounding box center [378, 175] width 288 height 177
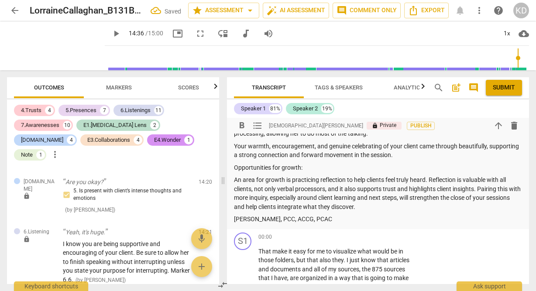
scroll to position [134, 0]
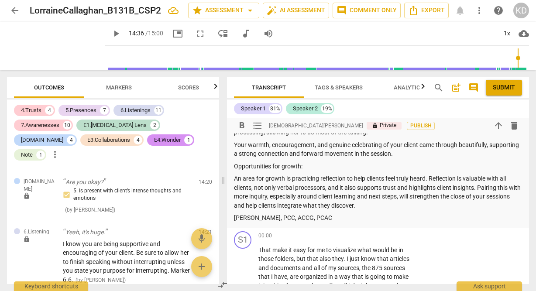
click at [430, 179] on p "An area for growth is practicing reflection to help clients feel truly heard. R…" at bounding box center [378, 192] width 288 height 36
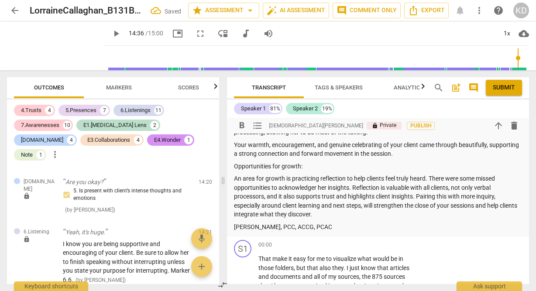
scroll to position [142, 0]
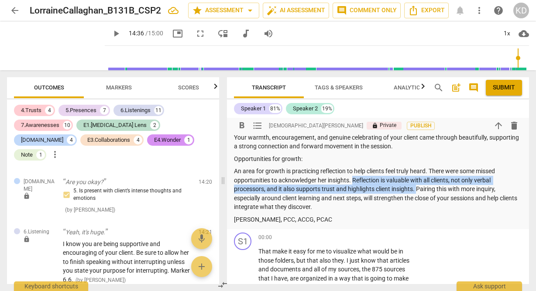
drag, startPoint x: 417, startPoint y: 190, endPoint x: 354, endPoint y: 182, distance: 64.3
click at [354, 182] on p "An area for growth is practicing reflection to help clients feel truly heard. T…" at bounding box center [378, 189] width 288 height 45
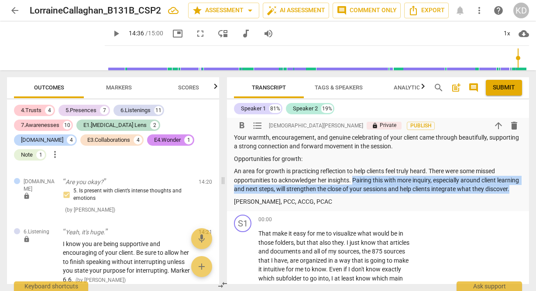
drag, startPoint x: 353, startPoint y: 181, endPoint x: 365, endPoint y: 194, distance: 18.5
click at [365, 194] on p "An area for growth is practicing reflection to help clients feel truly heard. T…" at bounding box center [378, 180] width 288 height 27
copy p "Pairing this with more inquiry, especially around client learning and next step…"
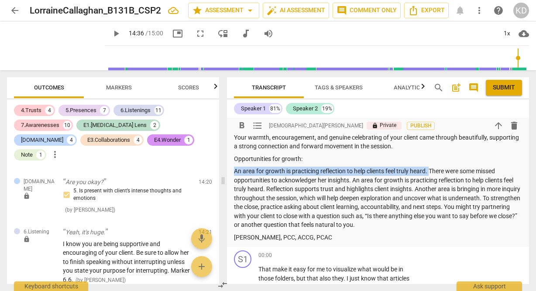
drag, startPoint x: 430, startPoint y: 171, endPoint x: 234, endPoint y: 172, distance: 196.5
click at [234, 172] on p "An area for growth is practicing reflection to help clients feel truly heard. T…" at bounding box center [378, 198] width 288 height 63
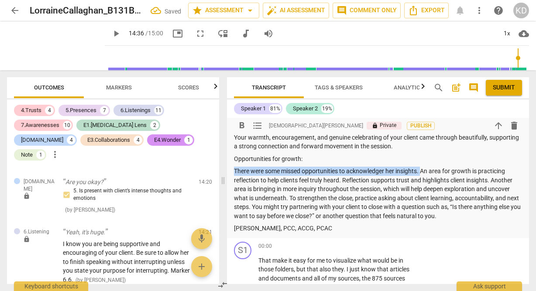
drag, startPoint x: 423, startPoint y: 173, endPoint x: 247, endPoint y: 166, distance: 176.5
click at [247, 166] on div "Summary: Hi [PERSON_NAME], here is the feedback for your Basic CSP #3. Congratu…" at bounding box center [378, 135] width 288 height 195
copy p "There were some missed opportunities to acknowledger her insights."
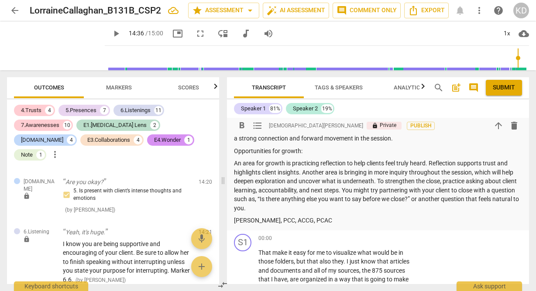
scroll to position [136, 0]
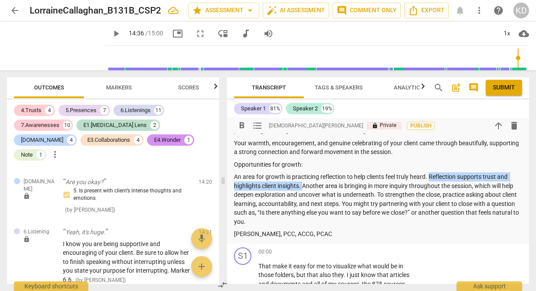
drag, startPoint x: 303, startPoint y: 186, endPoint x: 430, endPoint y: 178, distance: 126.9
click at [430, 178] on p "An area for growth is practicing reflection to help clients feel truly heard. R…" at bounding box center [378, 199] width 288 height 54
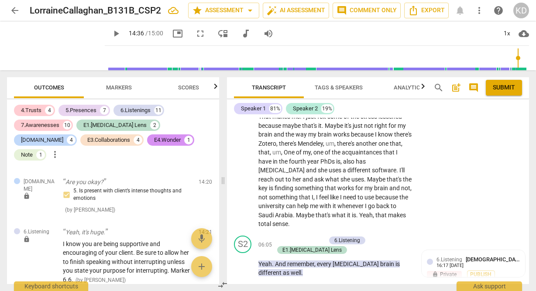
scroll to position [1493, 0]
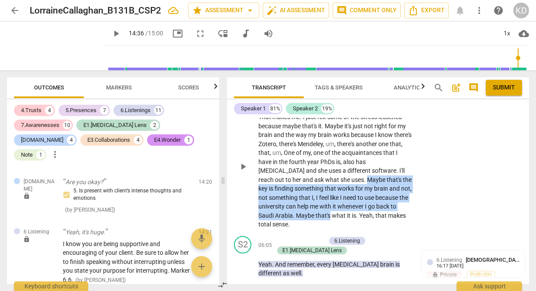
drag, startPoint x: 313, startPoint y: 191, endPoint x: 331, endPoint y: 230, distance: 43.2
click at [331, 229] on p "Yeah , that . Oh , [PERSON_NAME] , you are so awesome . That makes me . I just …" at bounding box center [334, 166] width 153 height 125
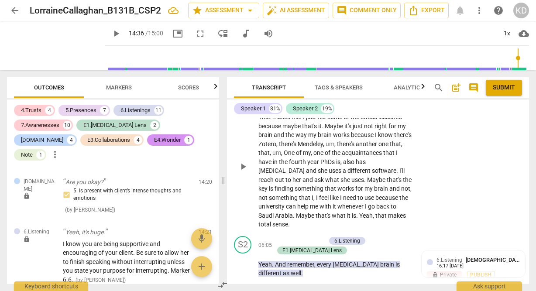
click at [344, 229] on p "Yeah , that . Oh , [PERSON_NAME] , you are so awesome . That makes me . I just …" at bounding box center [334, 166] width 153 height 125
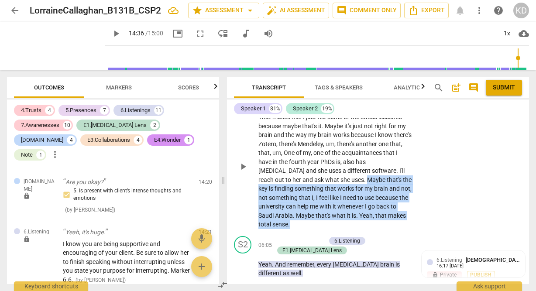
drag, startPoint x: 312, startPoint y: 191, endPoint x: 346, endPoint y: 232, distance: 53.7
click at [346, 229] on p "Yeah , that . Oh , [PERSON_NAME] , you are so awesome . That makes me . I just …" at bounding box center [334, 166] width 153 height 125
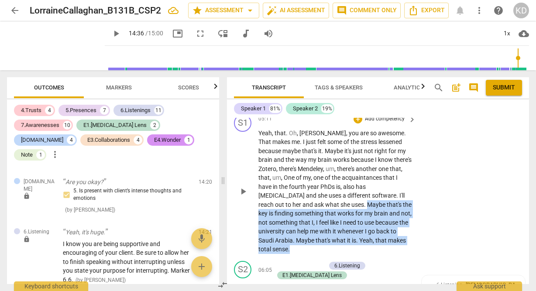
scroll to position [1460, 0]
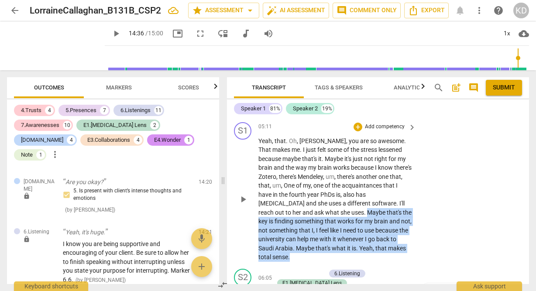
click at [378, 131] on p "Add competency" at bounding box center [384, 127] width 41 height 8
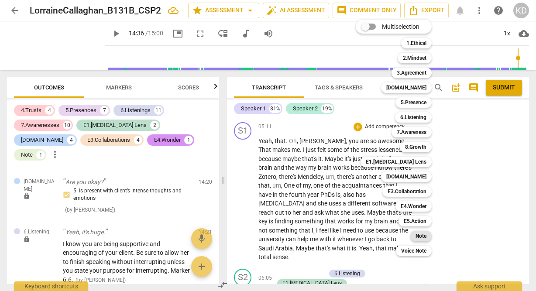
click at [423, 238] on b "Note" at bounding box center [421, 236] width 11 height 10
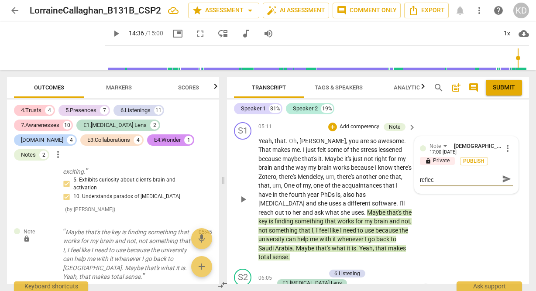
scroll to position [0, 0]
click at [236, 245] on div "S1 play_arrow pause" at bounding box center [246, 192] width 24 height 140
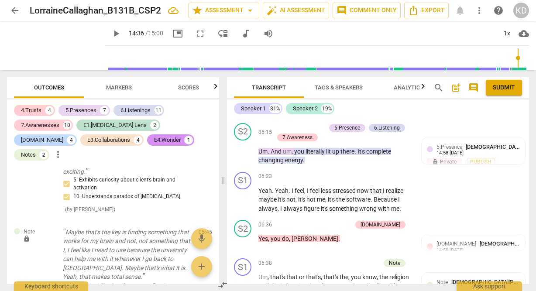
scroll to position [1774, 0]
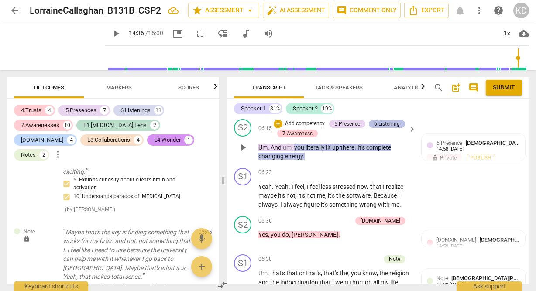
click at [374, 128] on div "6.Listening" at bounding box center [387, 124] width 26 height 8
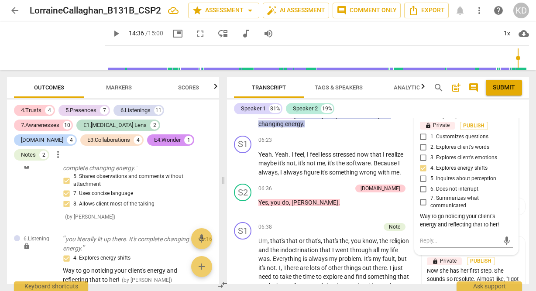
scroll to position [1807, 0]
click at [498, 229] on div "Way to go noticing your client's energy and reflecting that to her!" at bounding box center [466, 220] width 93 height 17
click at [504, 118] on span "more_vert" at bounding box center [508, 112] width 10 height 10
click at [510, 120] on li "Edit" at bounding box center [514, 124] width 30 height 17
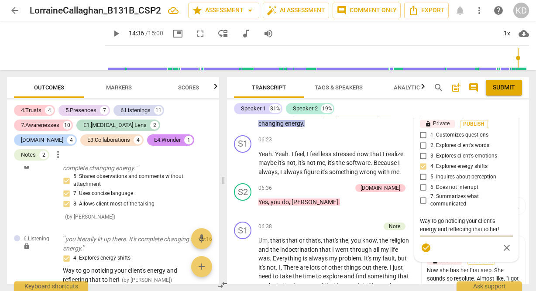
click at [500, 234] on textarea "Way to go noticing your client's energy and reflecting that to her!" at bounding box center [466, 225] width 93 height 17
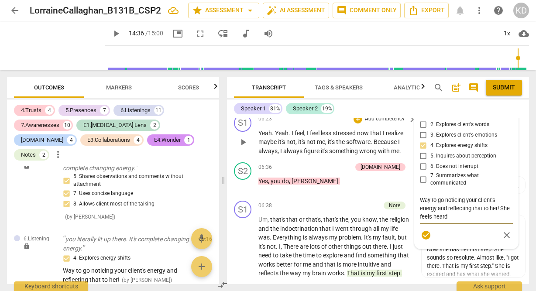
scroll to position [1833, 0]
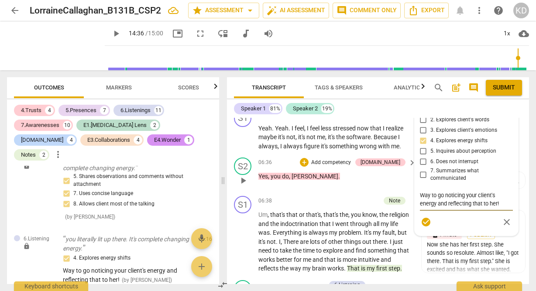
click at [228, 193] on div "S2 play_arrow pause 06:36 + Add competency [DOMAIN_NAME] keyboard_arrow_right Y…" at bounding box center [378, 173] width 302 height 38
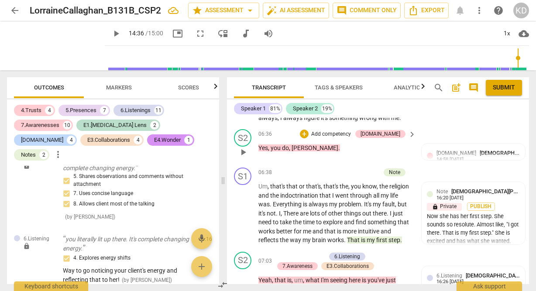
scroll to position [1866, 0]
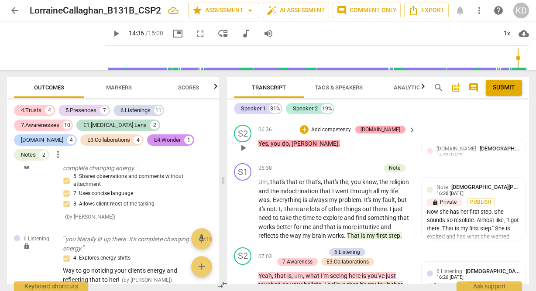
click at [391, 134] on div "[DOMAIN_NAME]" at bounding box center [381, 130] width 40 height 8
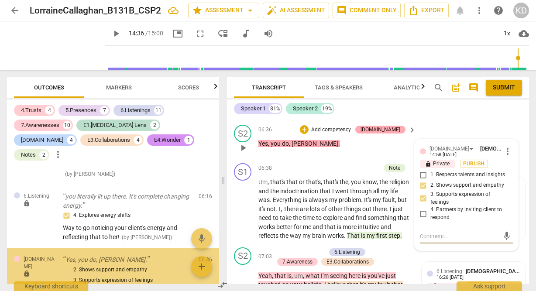
scroll to position [2021, 0]
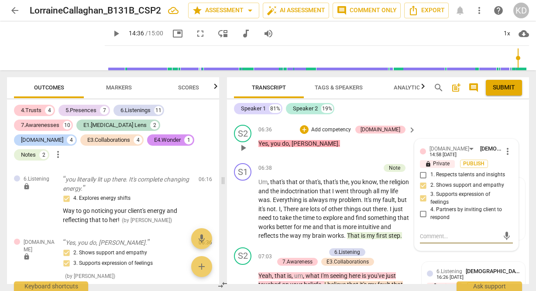
click at [228, 160] on div "S2 play_arrow pause 06:36 + Add competency [DOMAIN_NAME] keyboard_arrow_right Y…" at bounding box center [378, 140] width 302 height 38
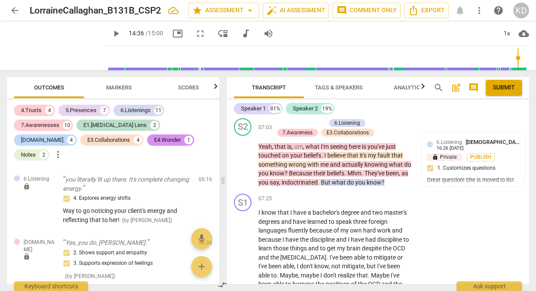
scroll to position [1994, 0]
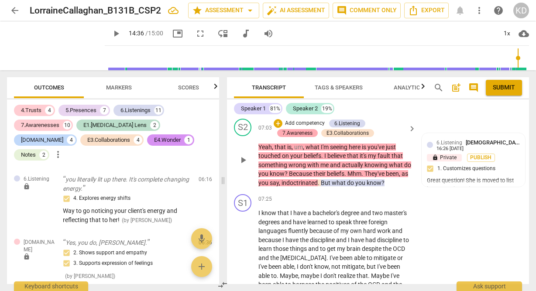
click at [302, 137] on div "7.Awareness" at bounding box center [297, 133] width 30 height 8
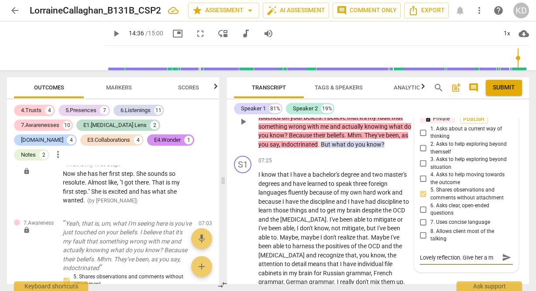
scroll to position [0, 0]
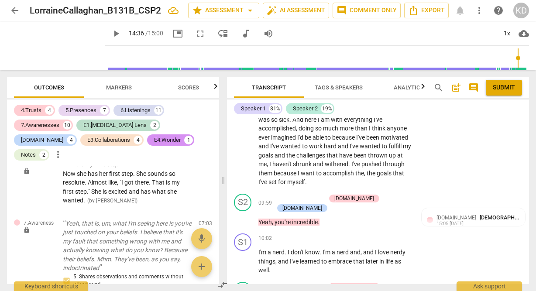
scroll to position [2366, 0]
click at [323, 200] on p "Add competency" at bounding box center [304, 198] width 41 height 8
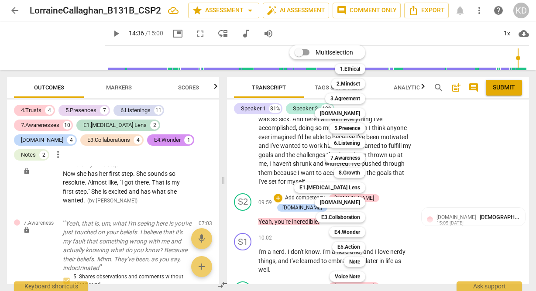
click at [410, 234] on div at bounding box center [268, 145] width 536 height 291
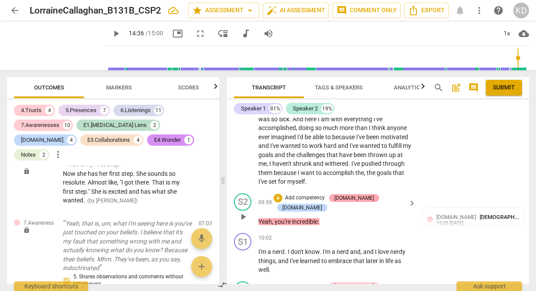
click at [351, 200] on div "[DOMAIN_NAME]" at bounding box center [354, 198] width 40 height 8
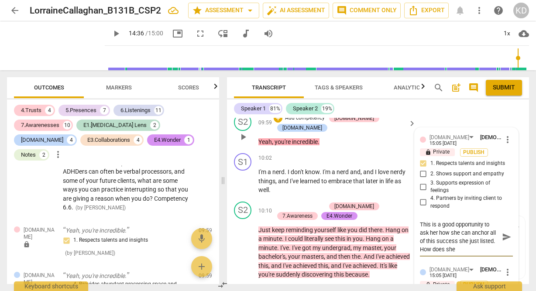
scroll to position [0, 0]
click at [228, 198] on div "S2 play_arrow pause 10:10 + Add competency [DOMAIN_NAME] 7.Awareness E4.Wonder …" at bounding box center [378, 240] width 302 height 85
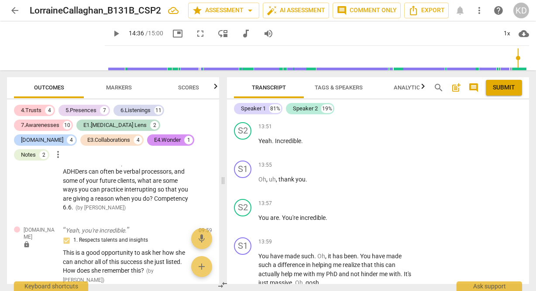
scroll to position [3182, 0]
click at [382, 203] on p "Add competency" at bounding box center [384, 204] width 41 height 8
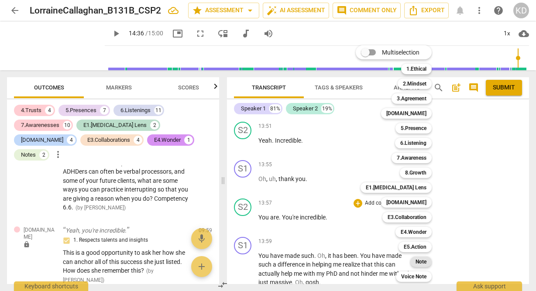
click at [421, 262] on b "Note" at bounding box center [421, 262] width 11 height 10
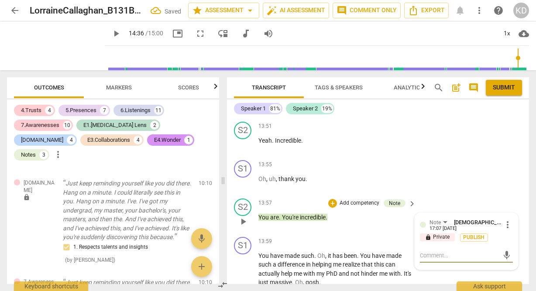
scroll to position [3274, 0]
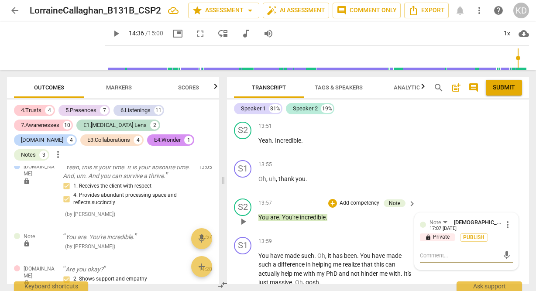
click at [503, 227] on span "more_vert" at bounding box center [508, 225] width 10 height 10
click at [517, 248] on li "Delete" at bounding box center [514, 242] width 30 height 17
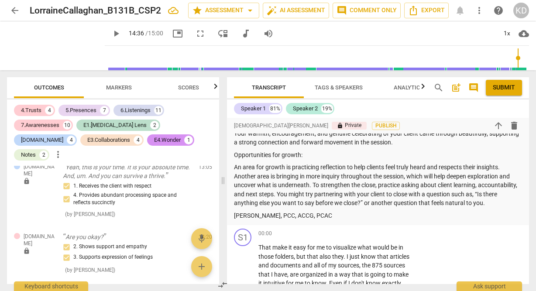
scroll to position [147, 0]
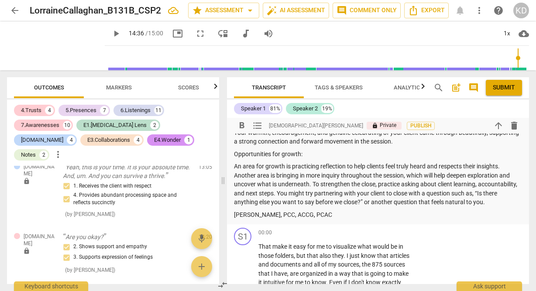
click at [503, 167] on p "An area for growth is practicing reflection to help clients feel truly heard an…" at bounding box center [378, 184] width 288 height 45
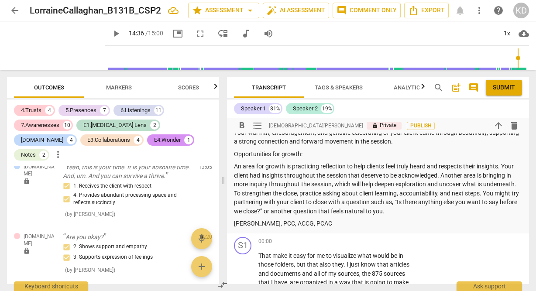
scroll to position [144, 0]
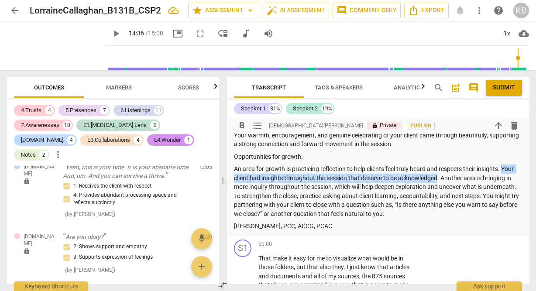
drag, startPoint x: 504, startPoint y: 170, endPoint x: 439, endPoint y: 179, distance: 65.3
click at [439, 179] on p "An area for growth is practicing reflection to help clients feel truly heard an…" at bounding box center [378, 192] width 288 height 54
copy p "Your client had insights throughout the session that deserve to be acknowledged"
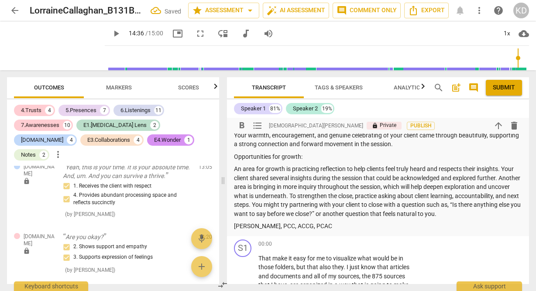
click at [234, 189] on p "An area for growth is practicing reflection to help clients feel truly heard an…" at bounding box center [378, 192] width 288 height 54
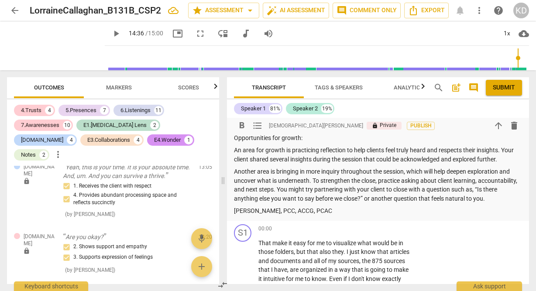
scroll to position [168, 0]
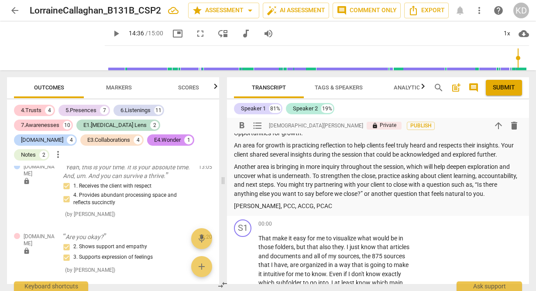
click at [312, 176] on p "Another area is bringing in more inquiry throughout the session, which will hel…" at bounding box center [378, 180] width 288 height 36
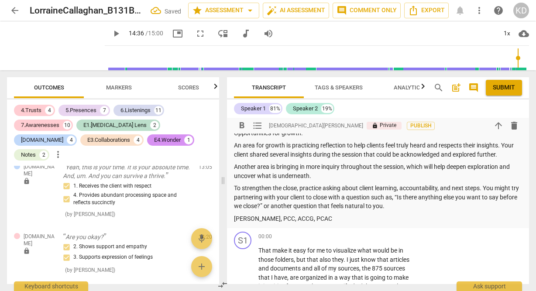
drag, startPoint x: 318, startPoint y: 177, endPoint x: 234, endPoint y: 168, distance: 84.4
click at [234, 168] on p "Another area is bringing in more inquiry throughout the session, which will hel…" at bounding box center [378, 171] width 288 height 18
copy p "Another area is bringing in more inquiry throughout the session, which will hel…"
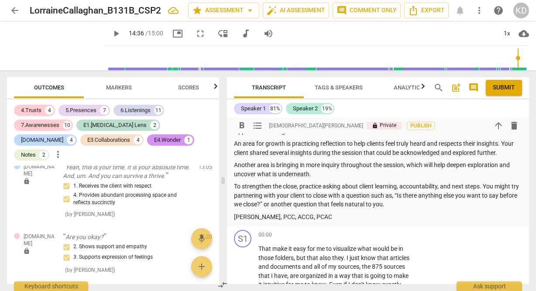
scroll to position [170, 0]
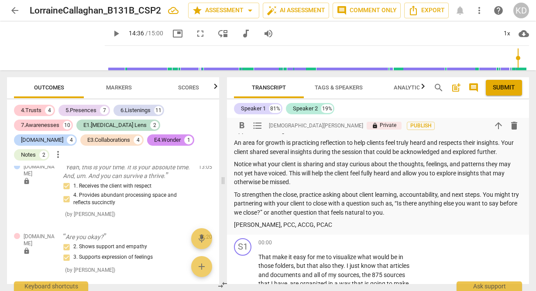
click at [234, 165] on p "Notice what your client is sharing and stay curious about the thoughts, feeling…" at bounding box center [378, 173] width 288 height 27
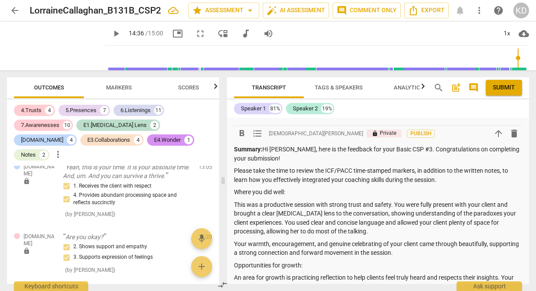
scroll to position [34, 0]
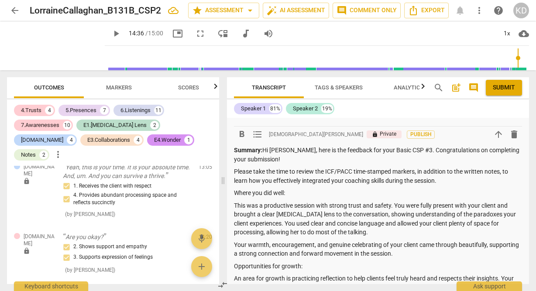
click at [504, 87] on span "Submit" at bounding box center [504, 87] width 22 height 9
